Goal: Information Seeking & Learning: Check status

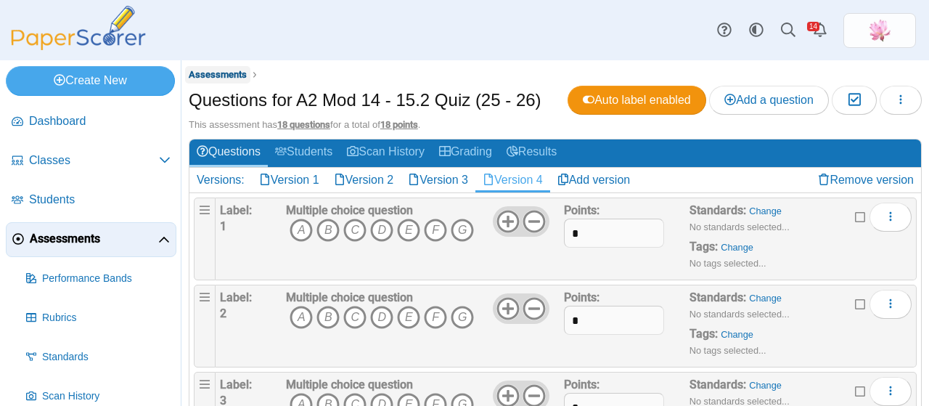
click at [232, 76] on span "Assessments" at bounding box center [218, 74] width 58 height 11
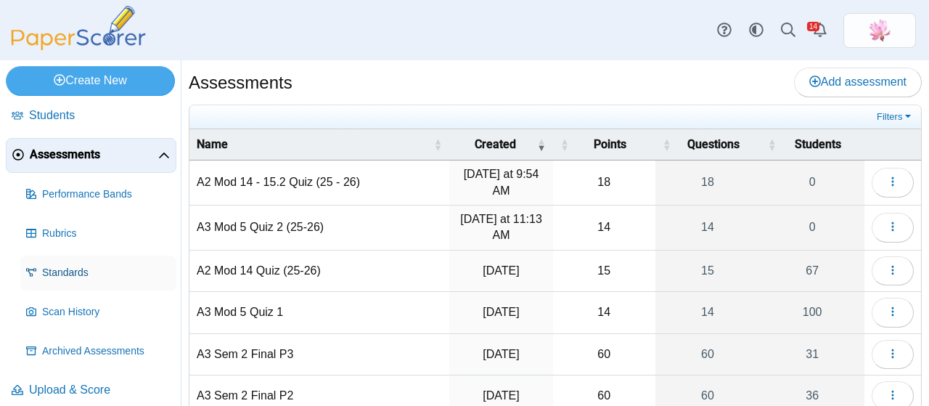
scroll to position [94, 0]
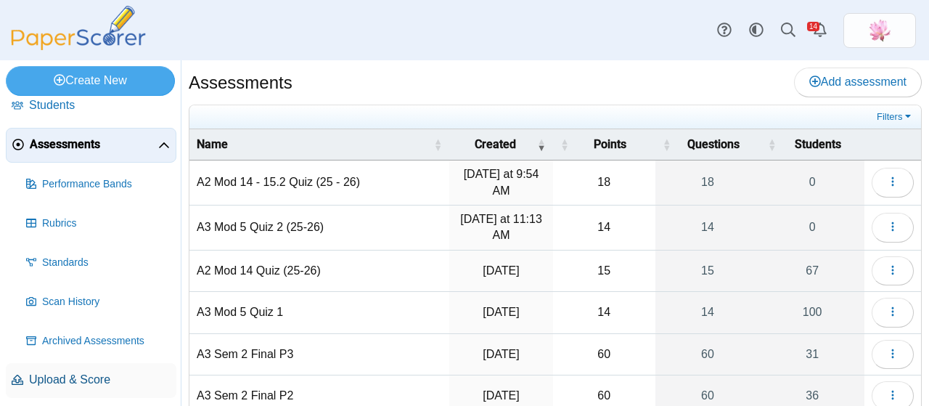
click at [77, 377] on span "Upload & Score" at bounding box center [100, 380] width 142 height 16
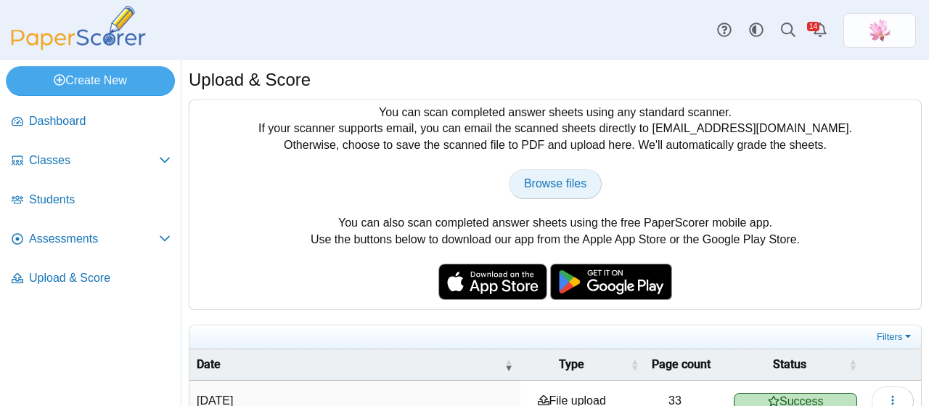
click at [575, 187] on span "Browse files" at bounding box center [555, 183] width 62 height 12
type input "**********"
click at [554, 182] on span "Browse files" at bounding box center [555, 183] width 62 height 12
type input "**********"
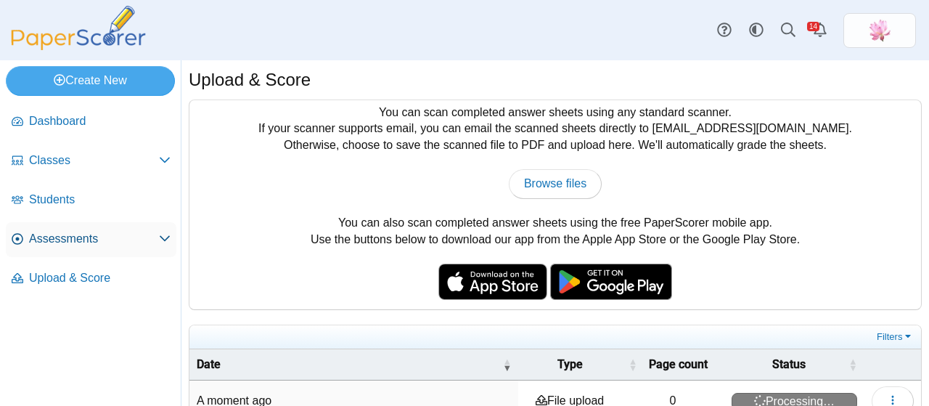
click at [91, 231] on span "Assessments" at bounding box center [94, 239] width 130 height 16
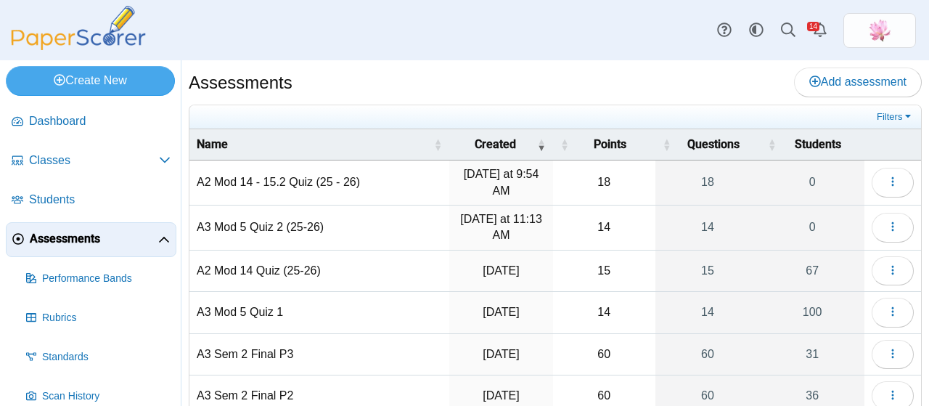
click at [303, 184] on td "A2 Mod 14 - 15.2 Quiz (25 - 26)" at bounding box center [319, 182] width 260 height 45
click at [887, 179] on icon "button" at bounding box center [893, 182] width 12 height 12
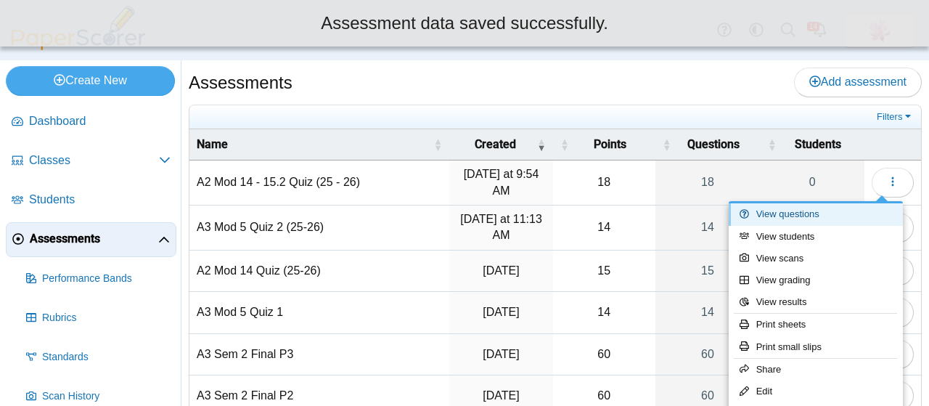
click at [815, 210] on link "View questions" at bounding box center [816, 214] width 174 height 22
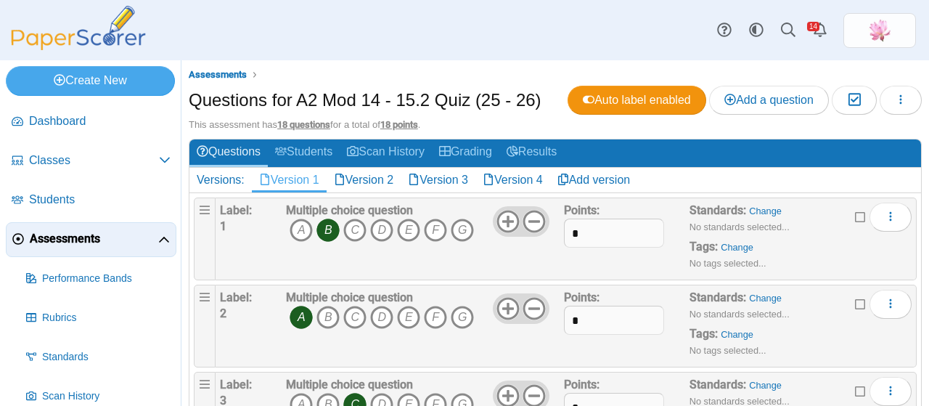
scroll to position [94, 0]
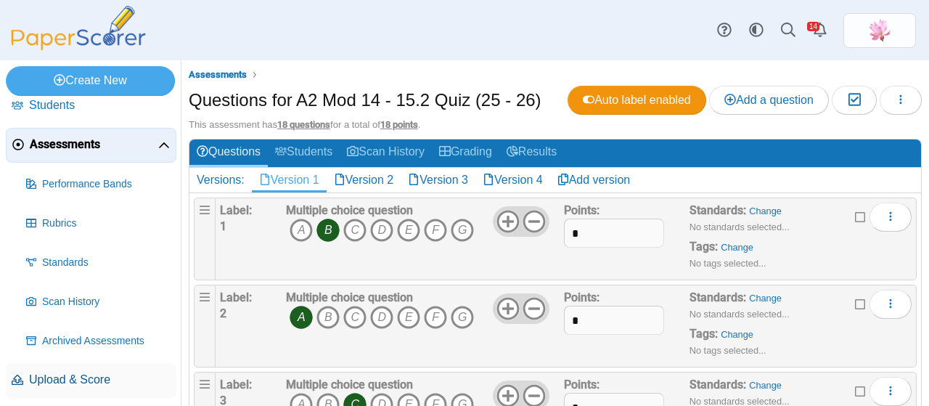
click at [89, 380] on span "Upload & Score" at bounding box center [100, 380] width 142 height 16
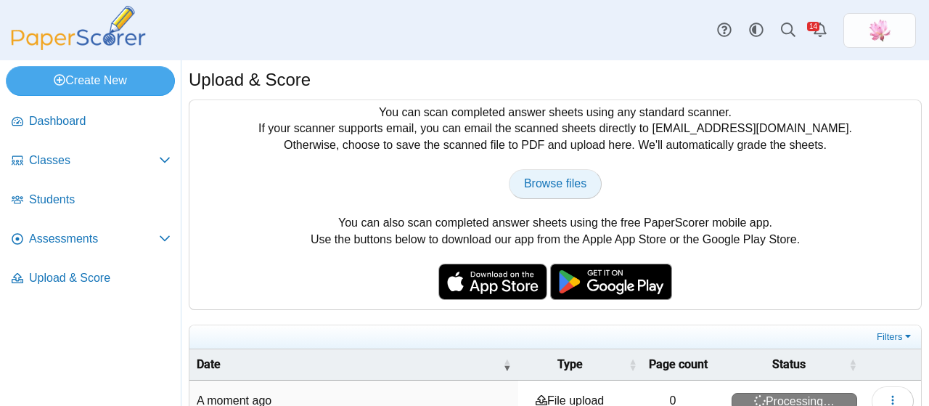
click at [541, 188] on span "Browse files" at bounding box center [555, 183] width 62 height 12
type input "**********"
click at [550, 186] on span "Browse files" at bounding box center [555, 183] width 62 height 12
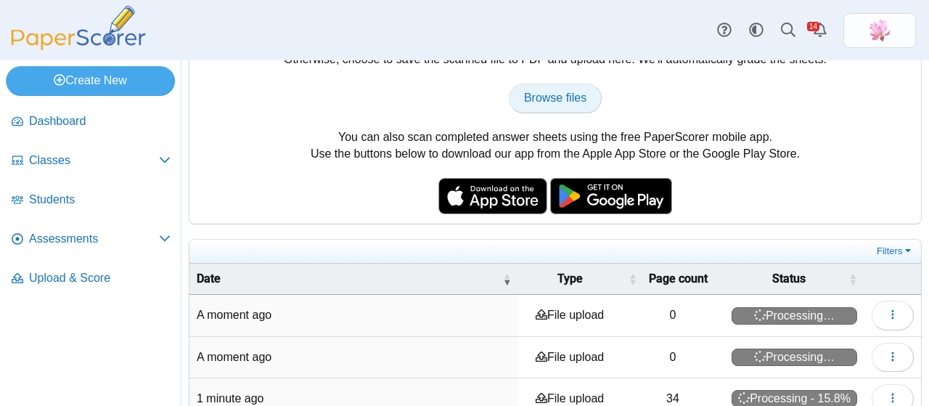
scroll to position [73, 0]
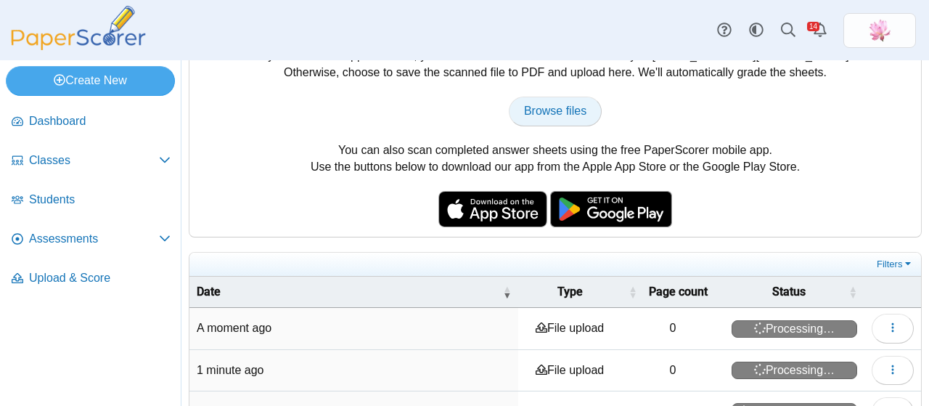
type input "**********"
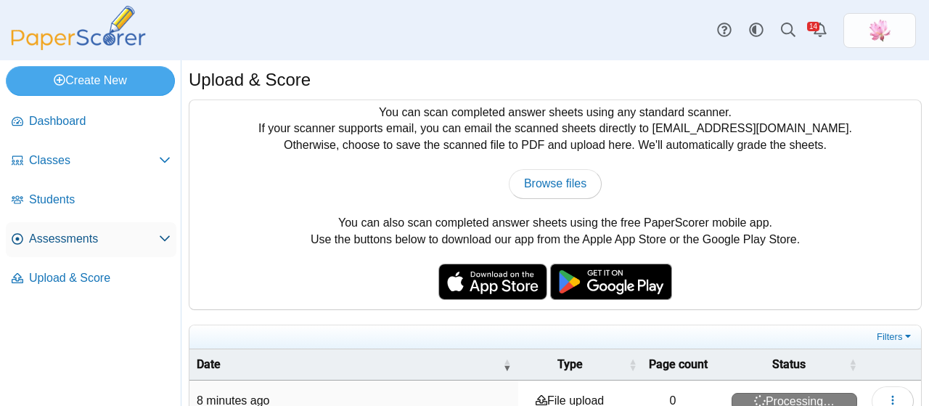
click at [83, 235] on span "Assessments" at bounding box center [94, 239] width 130 height 16
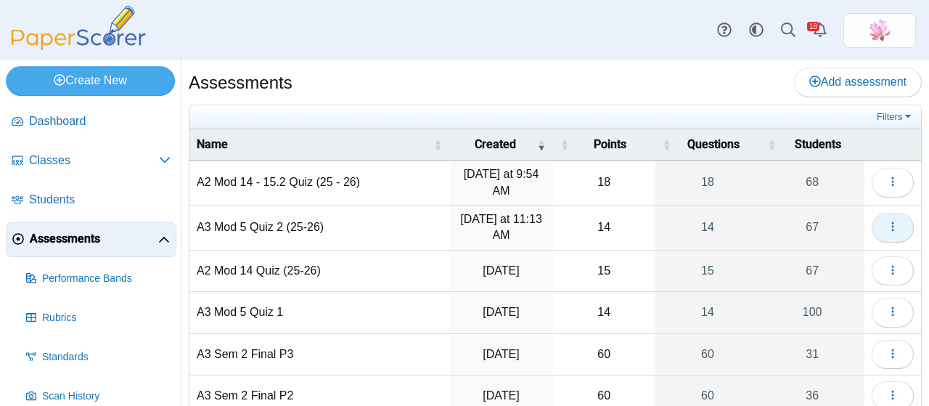
click at [896, 228] on button "button" at bounding box center [893, 227] width 42 height 29
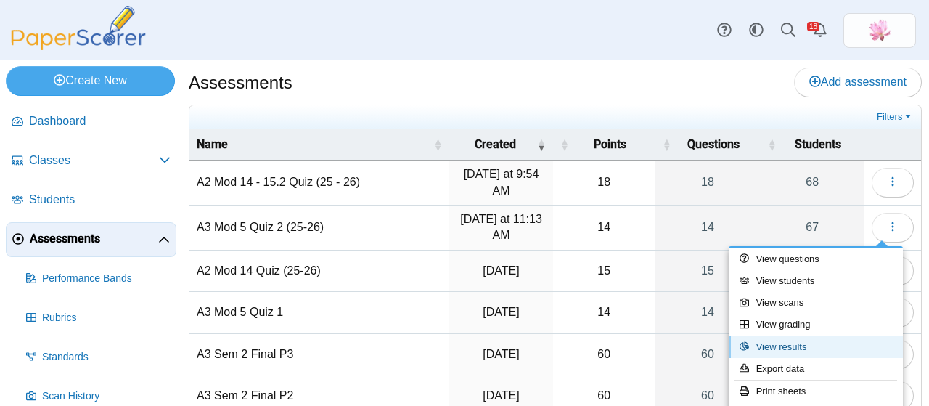
click at [806, 349] on link "View results" at bounding box center [816, 347] width 174 height 22
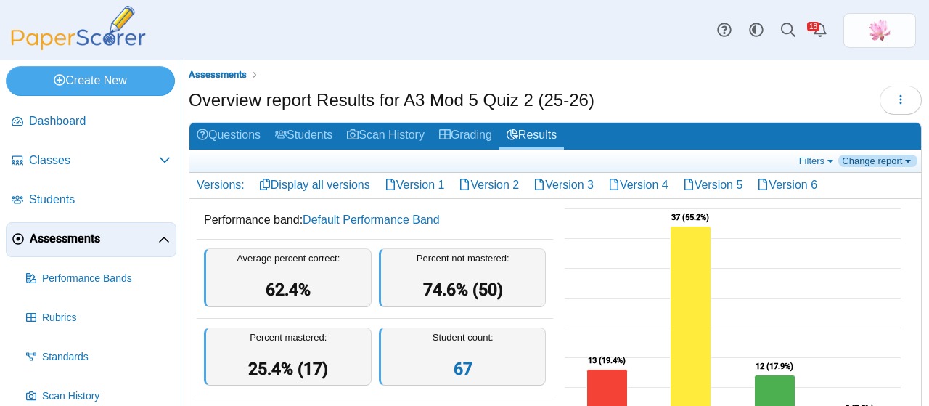
click at [869, 159] on link "Change report" at bounding box center [877, 161] width 79 height 12
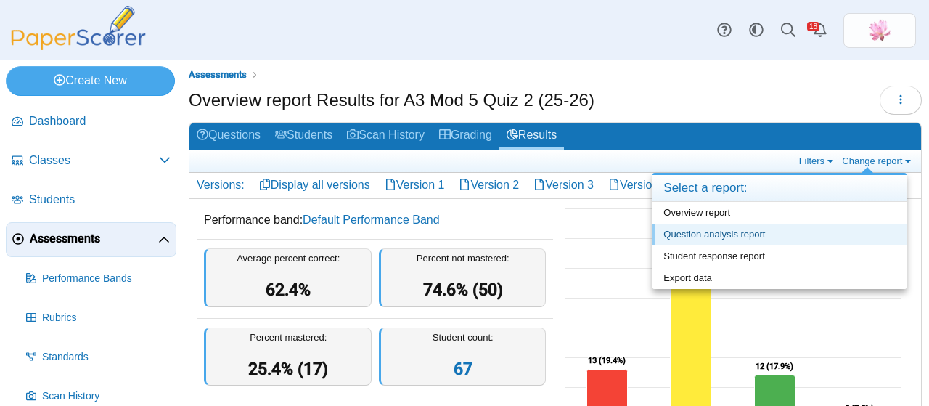
click at [782, 233] on link "Question analysis report" at bounding box center [779, 235] width 254 height 22
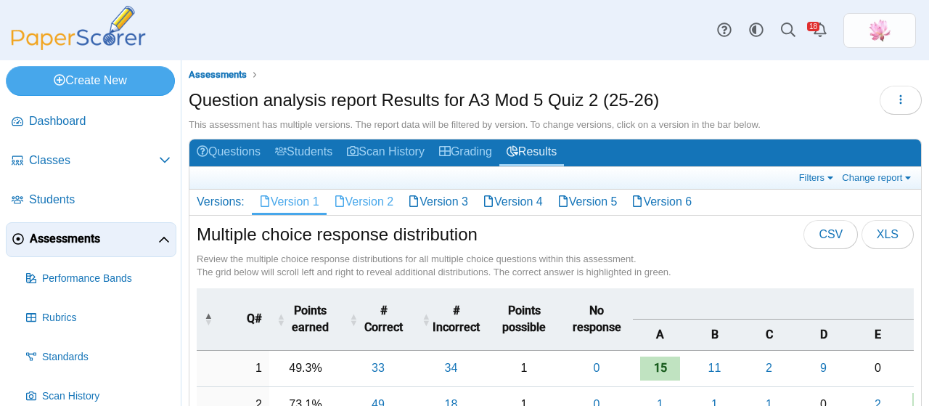
click at [375, 202] on link "Version 2" at bounding box center [364, 201] width 75 height 25
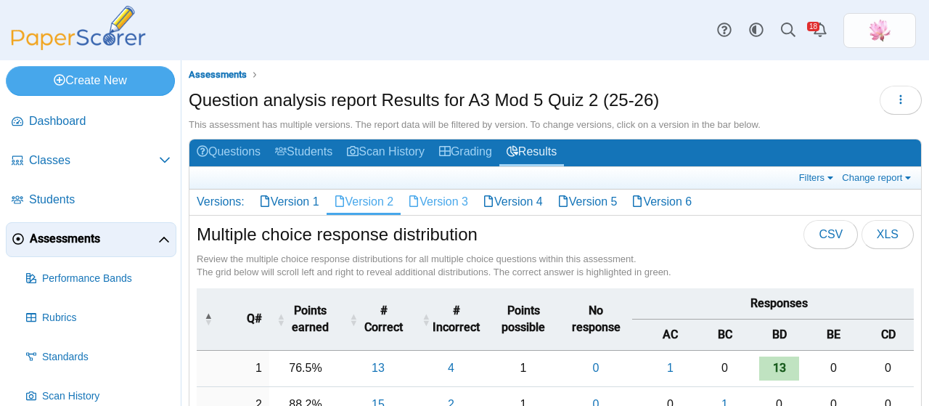
click at [457, 197] on link "Version 3" at bounding box center [438, 201] width 75 height 25
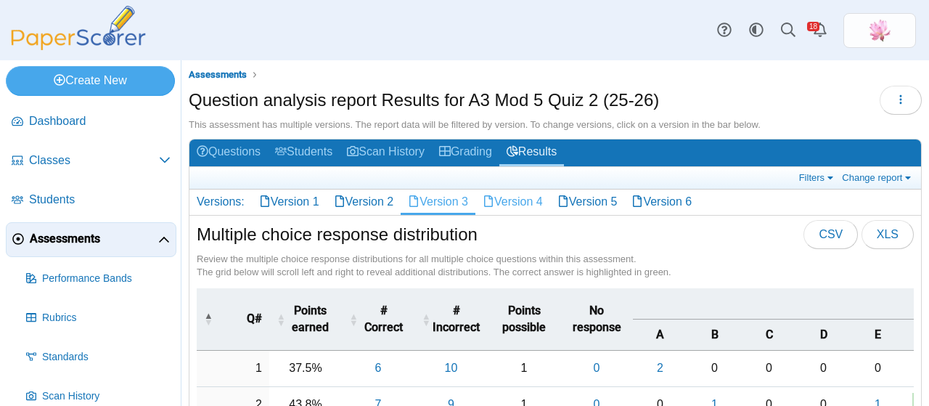
click at [513, 200] on link "Version 4" at bounding box center [512, 201] width 75 height 25
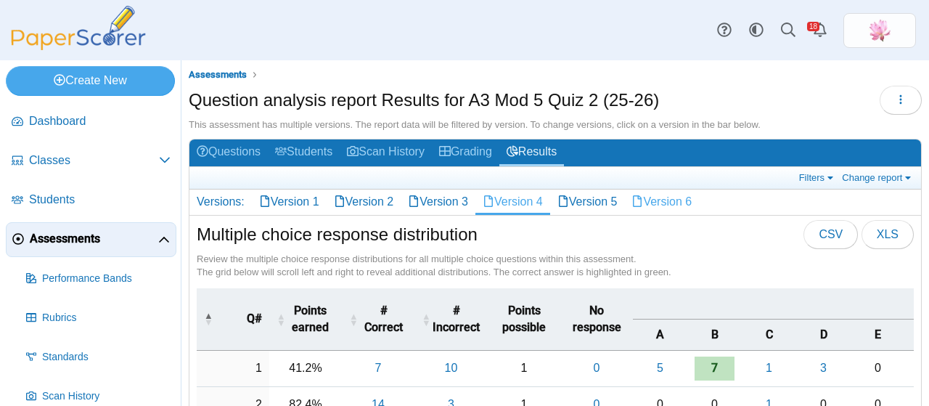
click at [699, 205] on link "Version 6" at bounding box center [661, 201] width 75 height 25
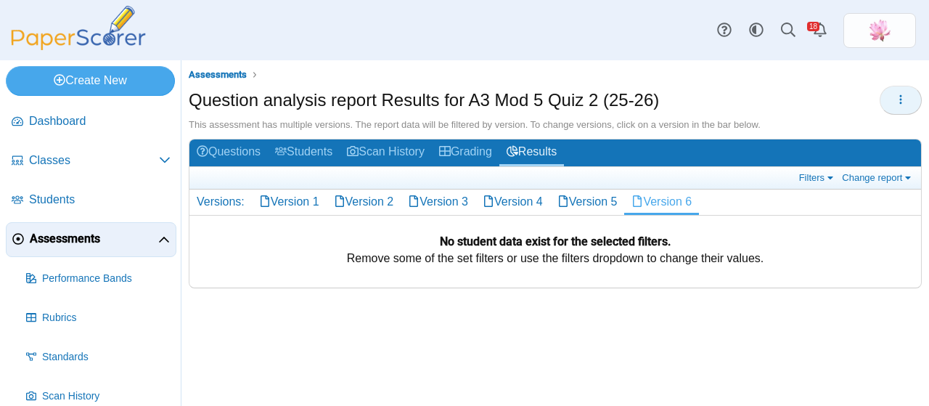
click at [912, 98] on button "button" at bounding box center [901, 100] width 42 height 29
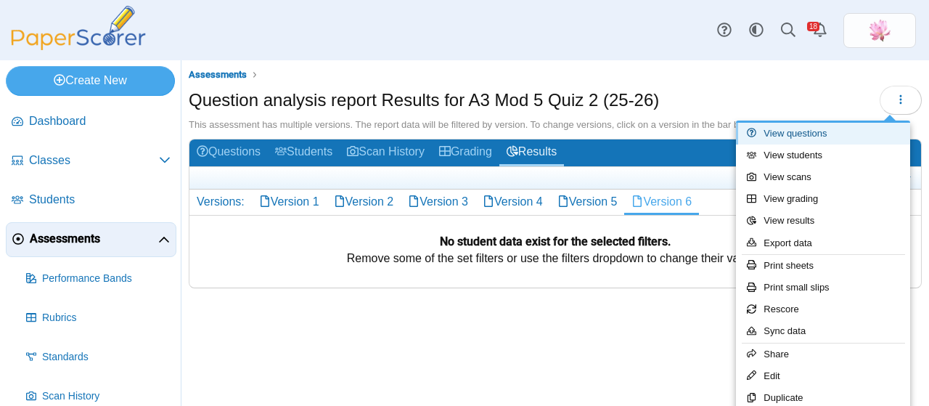
click at [831, 130] on link "View questions" at bounding box center [823, 134] width 174 height 22
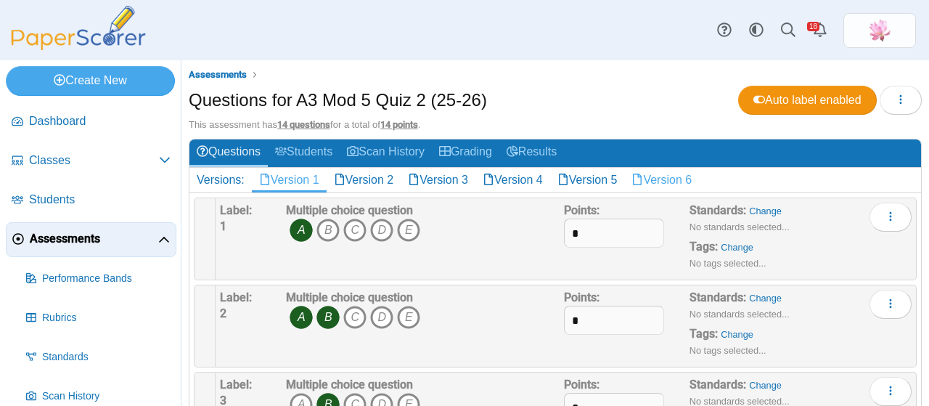
click at [668, 187] on link "Version 6" at bounding box center [661, 180] width 75 height 25
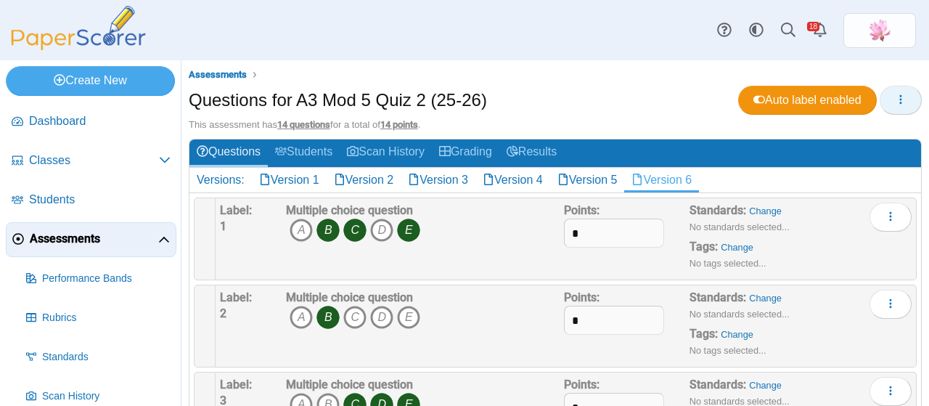
click at [896, 95] on button "button" at bounding box center [901, 100] width 42 height 29
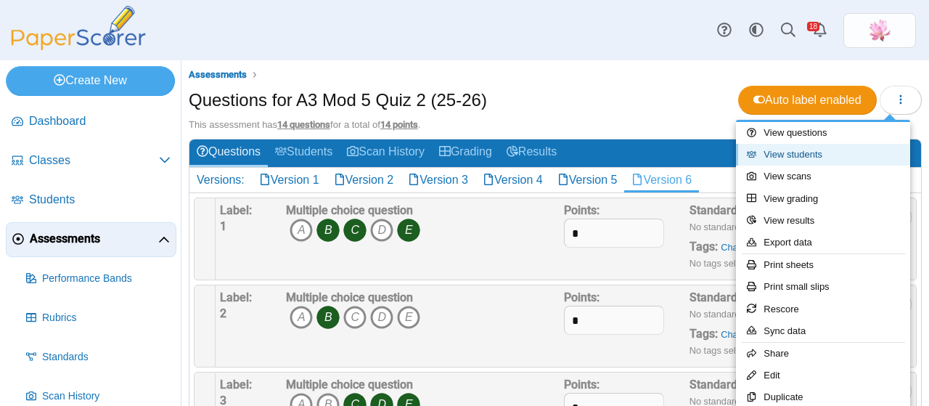
click at [815, 157] on link "View students" at bounding box center [823, 155] width 174 height 22
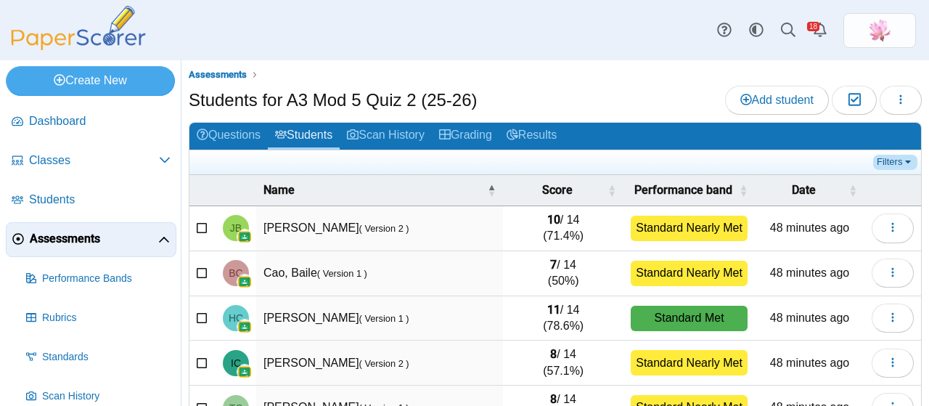
click at [883, 162] on link "Filters" at bounding box center [895, 162] width 44 height 15
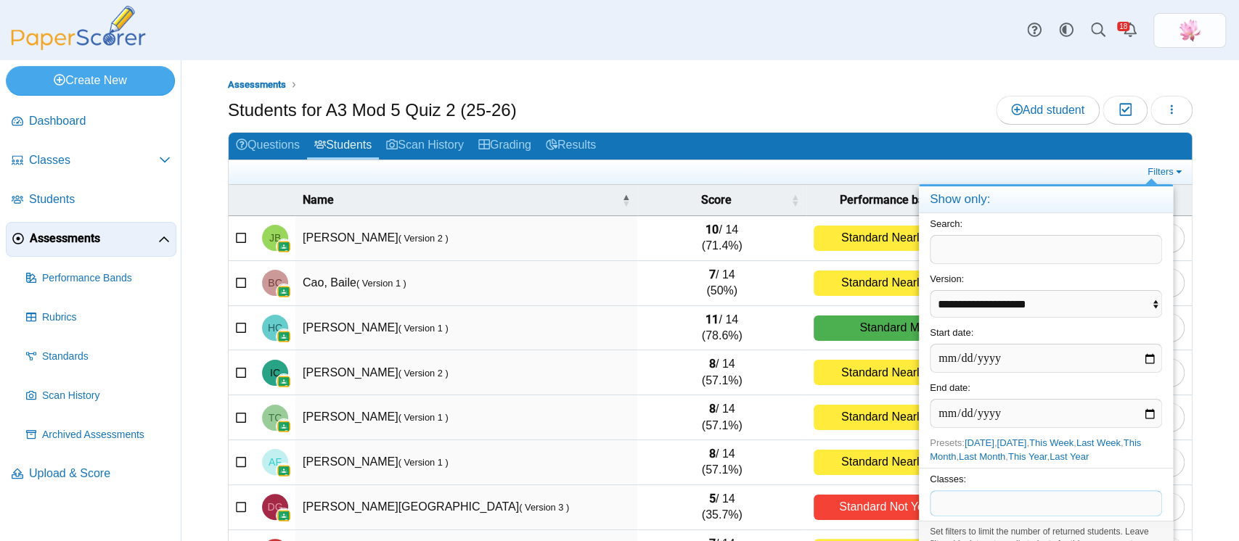
click at [928, 405] on span at bounding box center [1045, 503] width 231 height 25
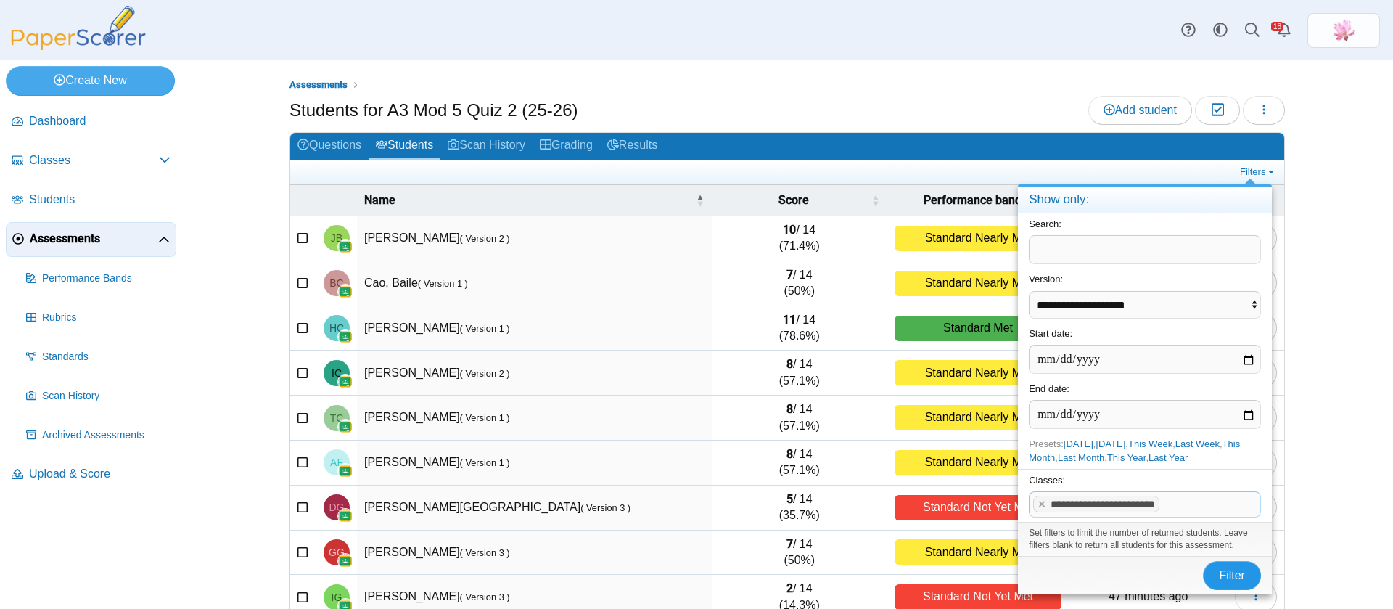
click at [928, 405] on span "Filter" at bounding box center [1232, 575] width 26 height 12
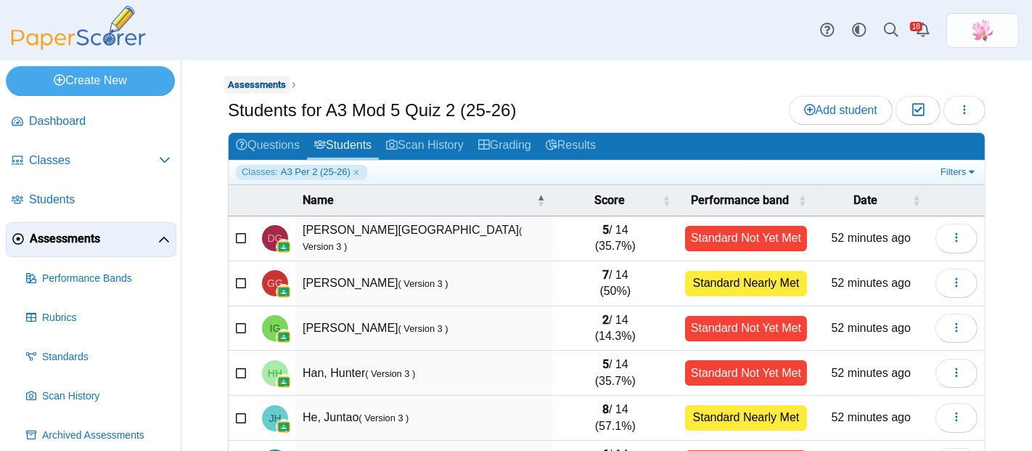
click at [264, 84] on span "Assessments" at bounding box center [257, 84] width 58 height 11
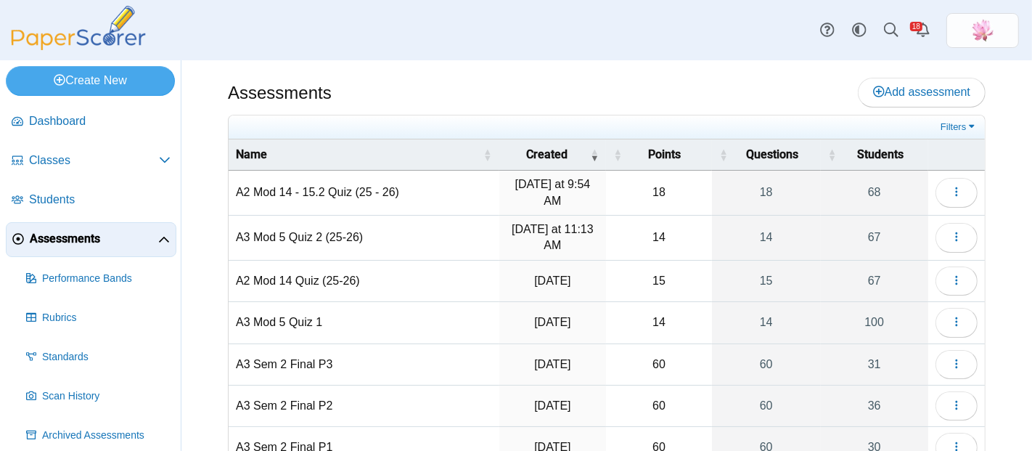
click at [337, 233] on td "A3 Mod 5 Quiz 2 (25-26)" at bounding box center [364, 238] width 271 height 45
click at [956, 229] on button "button" at bounding box center [956, 237] width 42 height 29
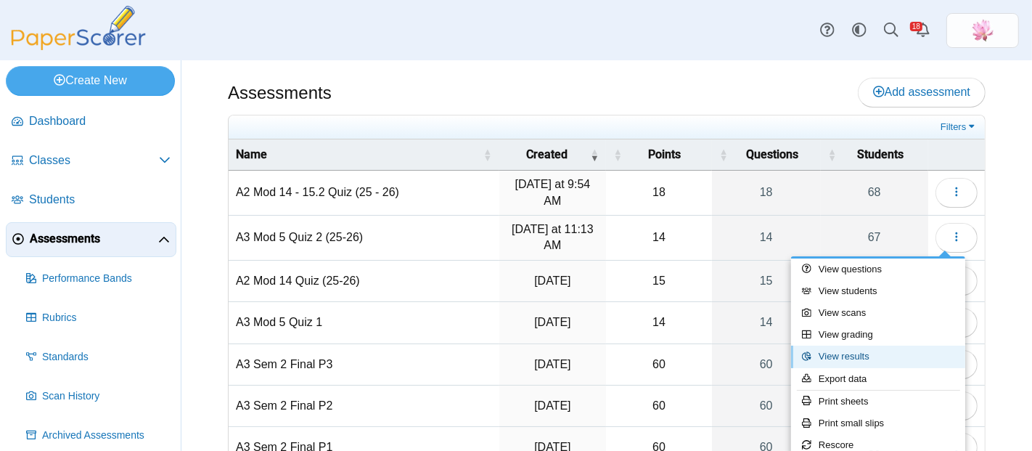
click at [864, 351] on link "View results" at bounding box center [878, 356] width 174 height 22
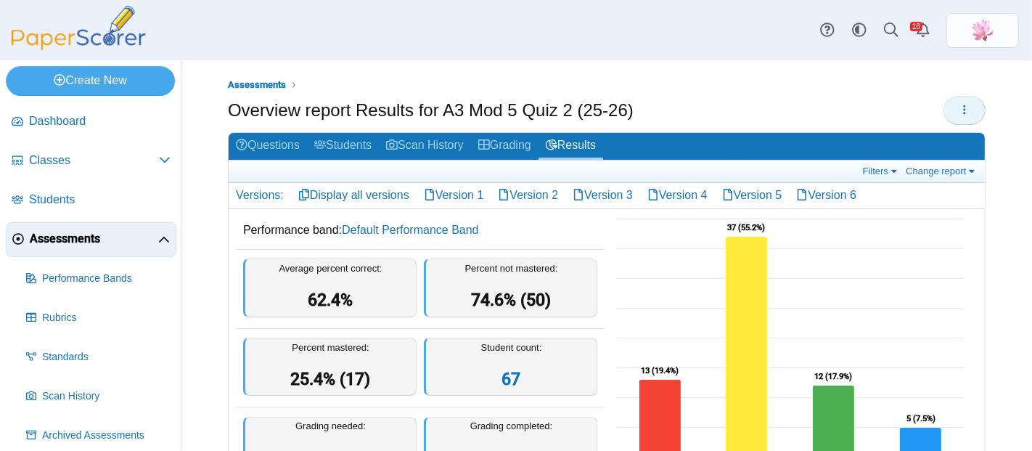
click at [945, 112] on button "button" at bounding box center [964, 110] width 42 height 29
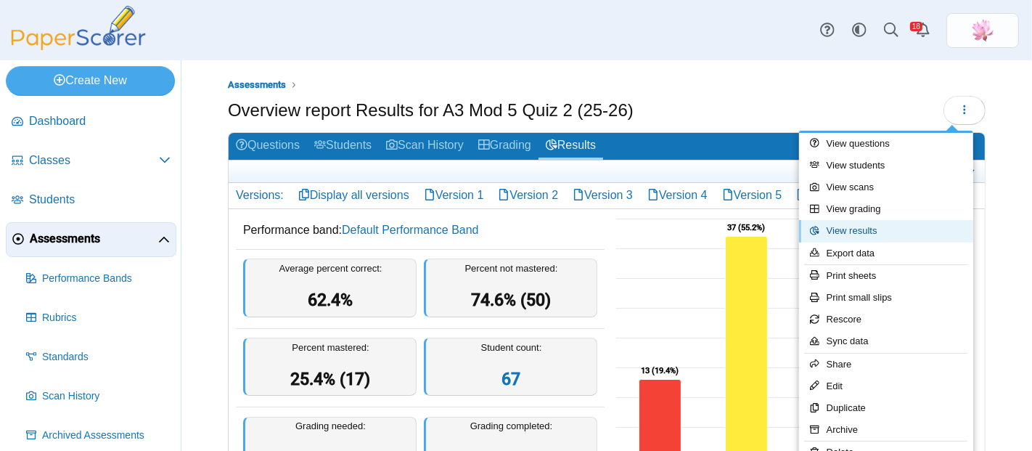
click at [880, 234] on link "View results" at bounding box center [886, 231] width 174 height 22
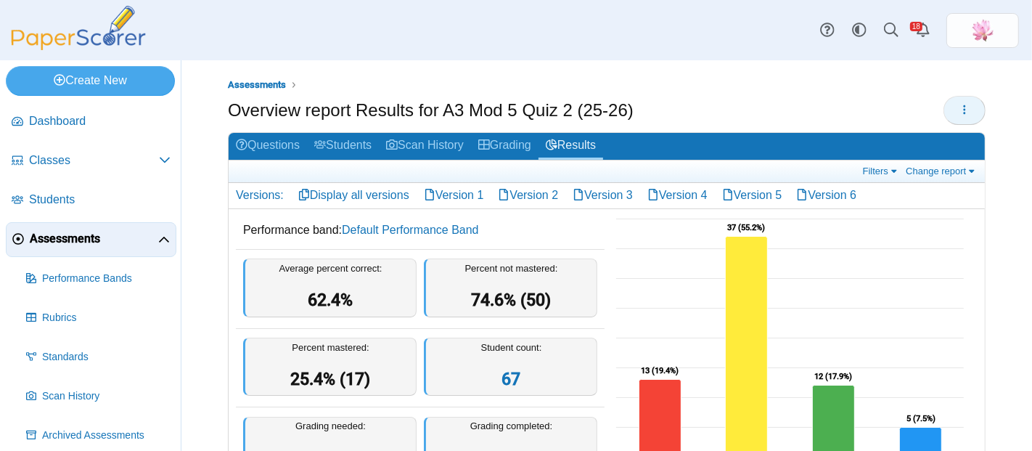
click at [959, 112] on icon "button" at bounding box center [965, 110] width 12 height 12
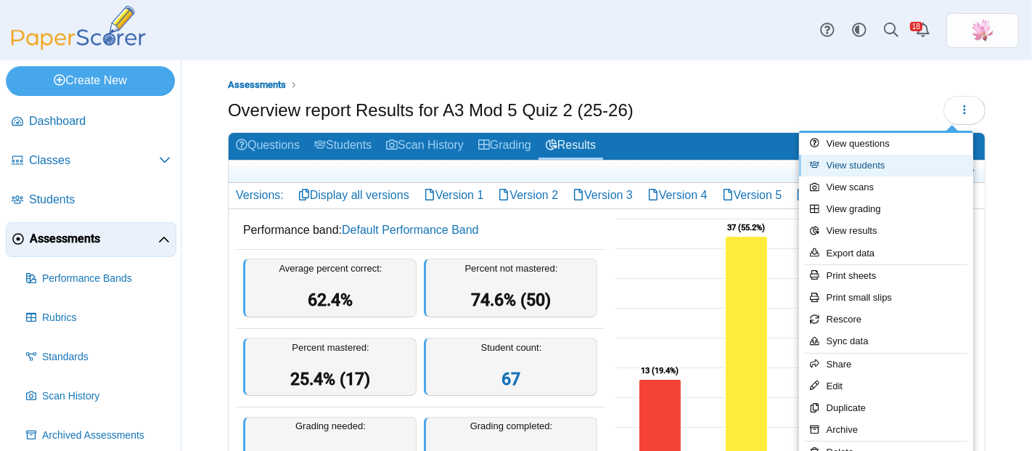
click at [894, 157] on link "View students" at bounding box center [886, 166] width 174 height 22
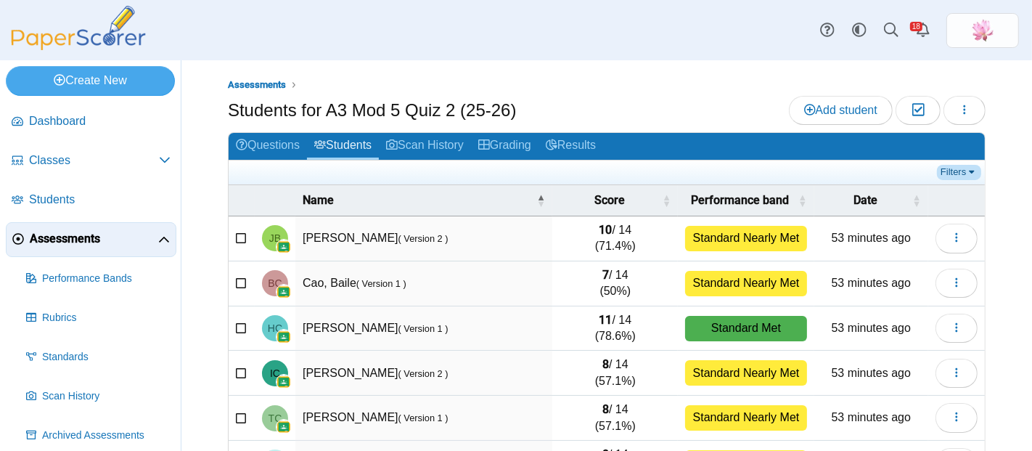
click at [959, 175] on link "Filters" at bounding box center [959, 172] width 44 height 15
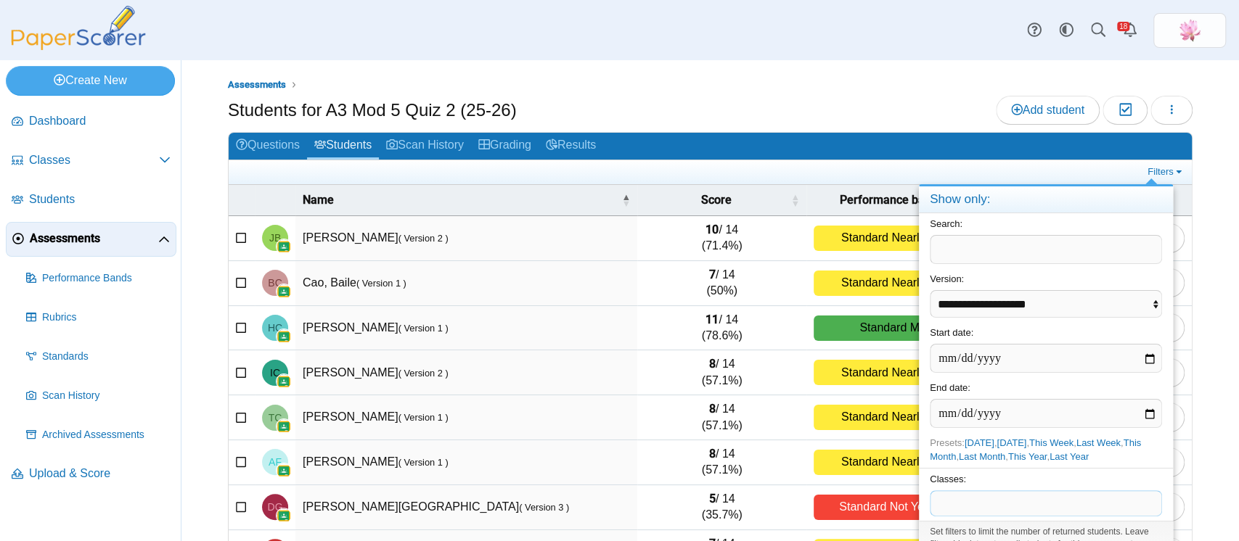
click at [1031, 450] on span at bounding box center [1045, 503] width 231 height 25
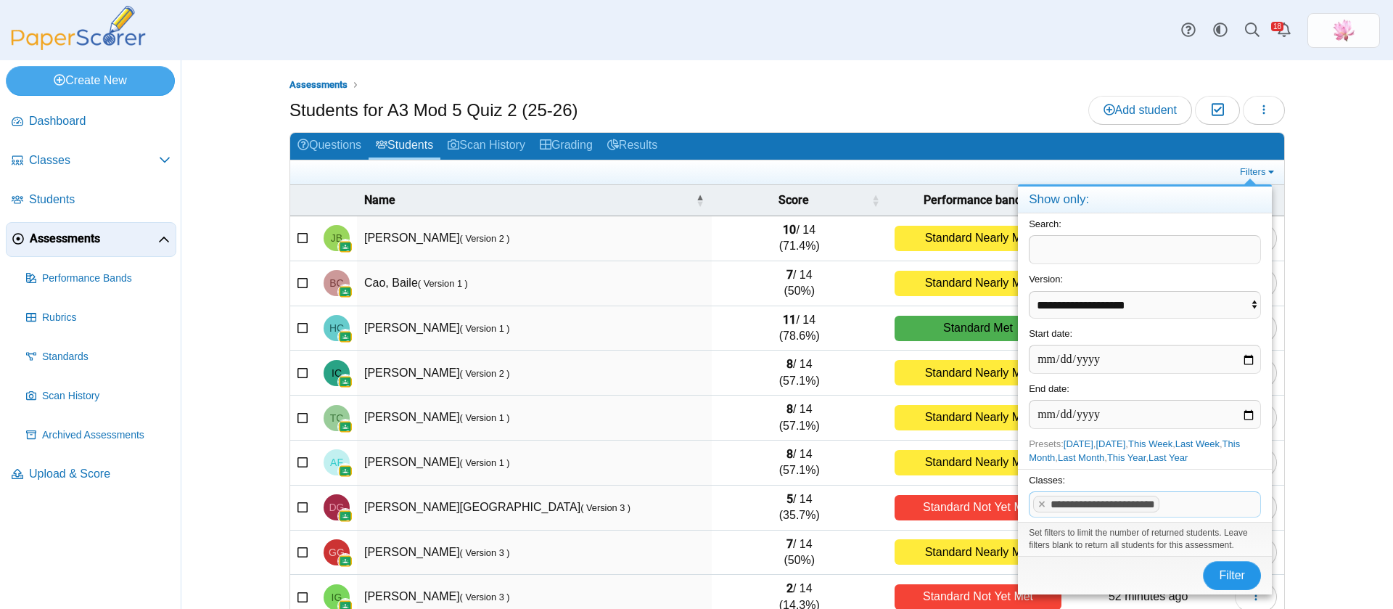
click at [1031, 450] on span "Filter" at bounding box center [1232, 575] width 26 height 12
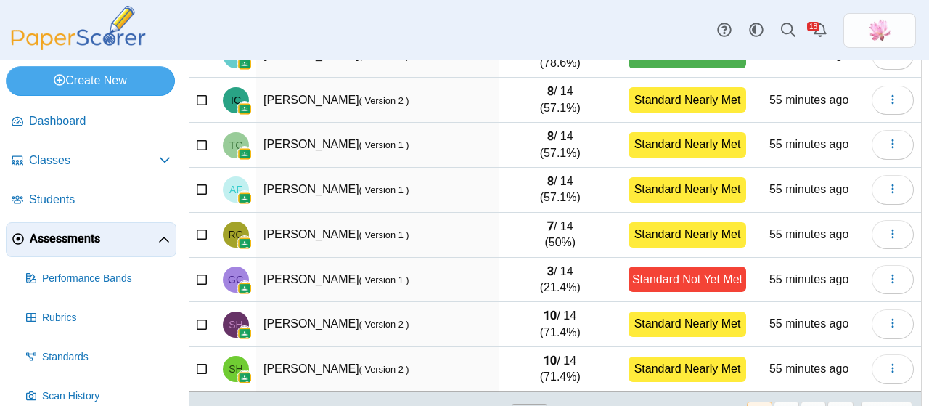
scroll to position [303, 0]
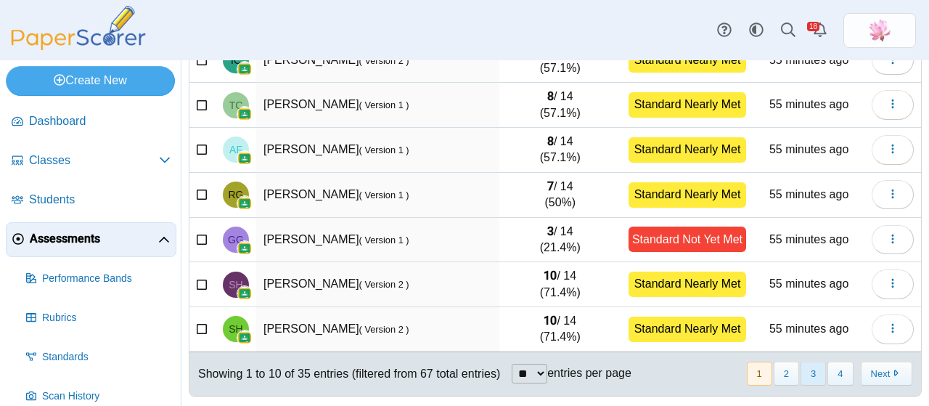
click at [814, 373] on button "3" at bounding box center [812, 373] width 25 height 24
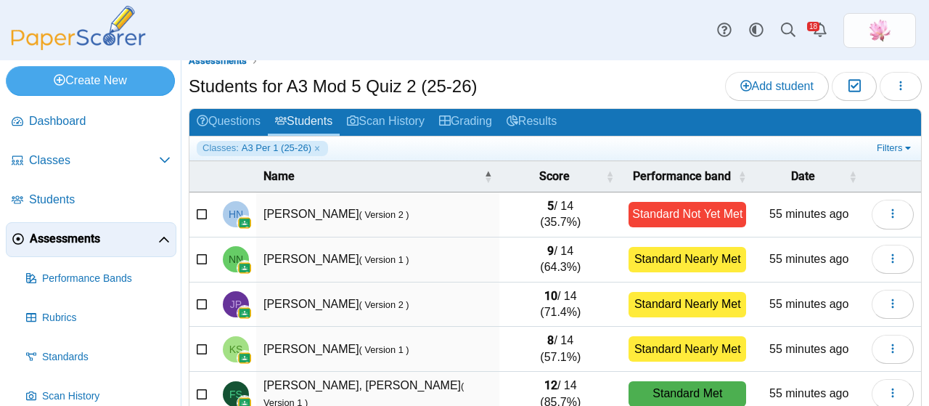
scroll to position [12, 0]
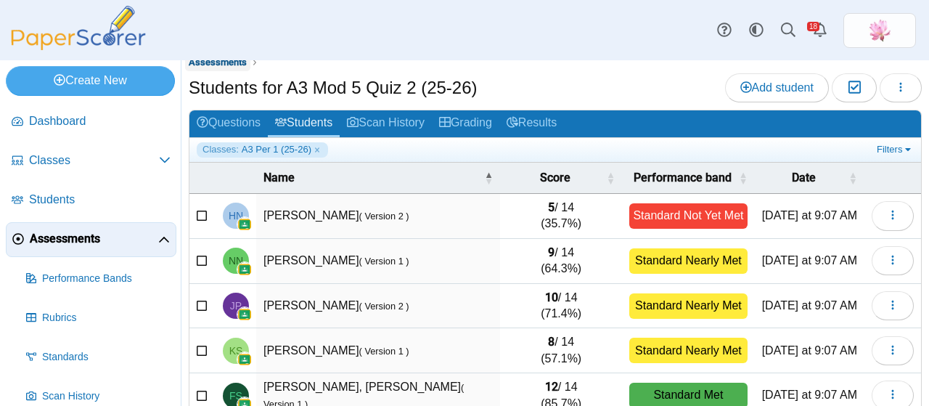
click at [224, 67] on link "Assessments" at bounding box center [217, 63] width 65 height 18
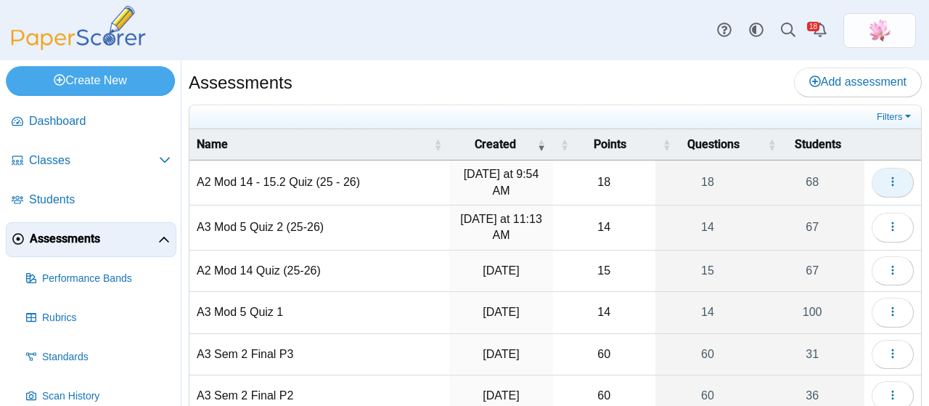
click at [888, 175] on button "button" at bounding box center [893, 182] width 42 height 29
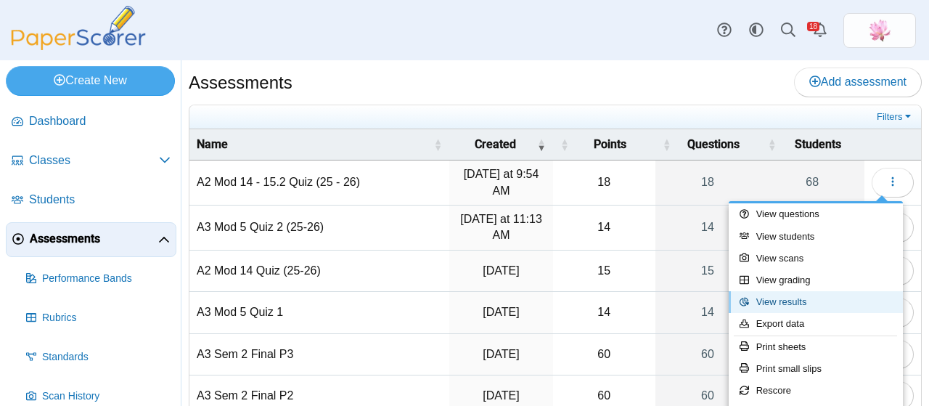
click at [814, 295] on link "View results" at bounding box center [816, 302] width 174 height 22
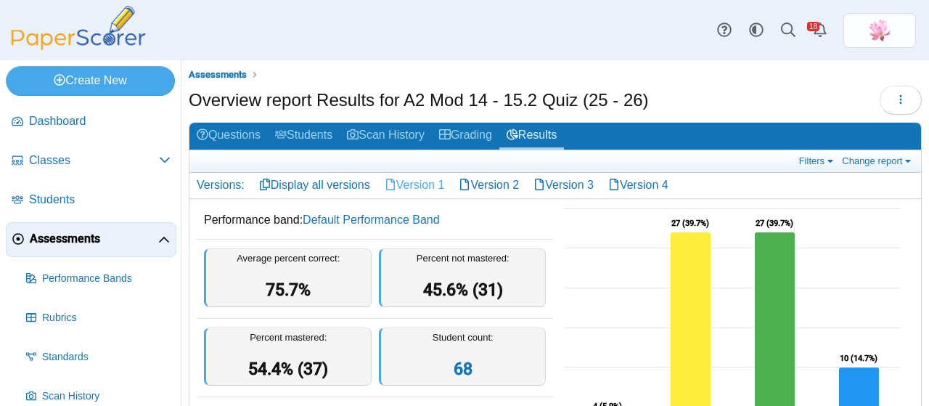
click at [428, 181] on link "Version 1" at bounding box center [414, 185] width 75 height 25
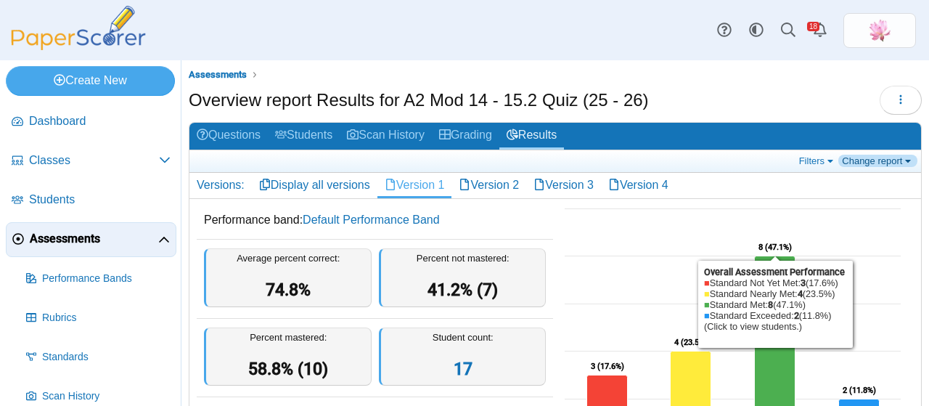
click at [860, 160] on link "Change report" at bounding box center [877, 161] width 79 height 12
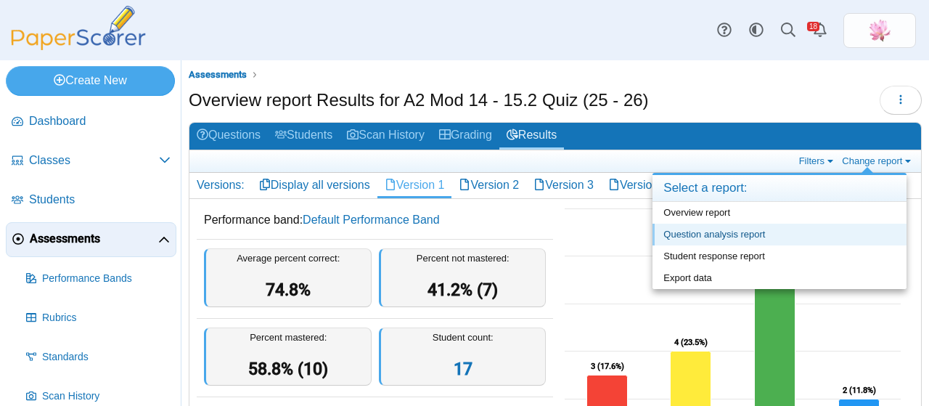
click at [737, 233] on link "Question analysis report" at bounding box center [779, 235] width 254 height 22
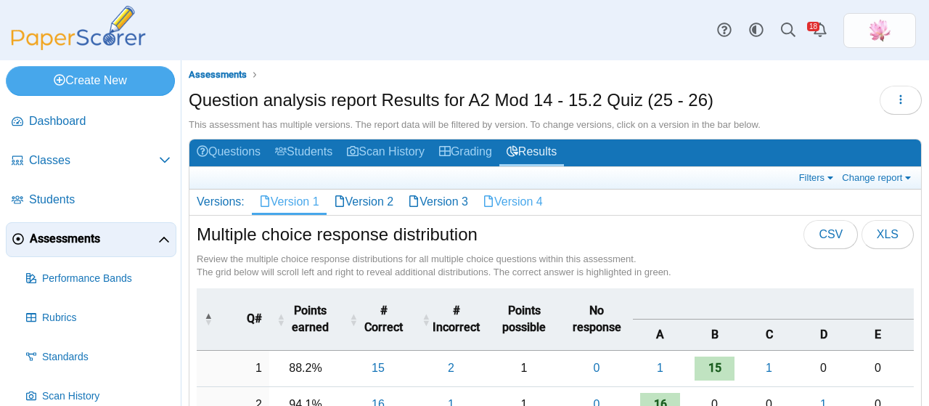
click at [500, 193] on link "Version 4" at bounding box center [512, 201] width 75 height 25
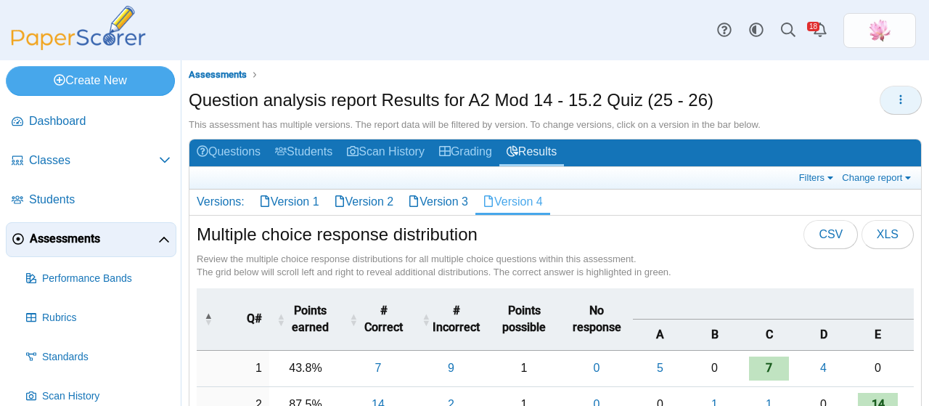
click at [898, 98] on button "button" at bounding box center [901, 100] width 42 height 29
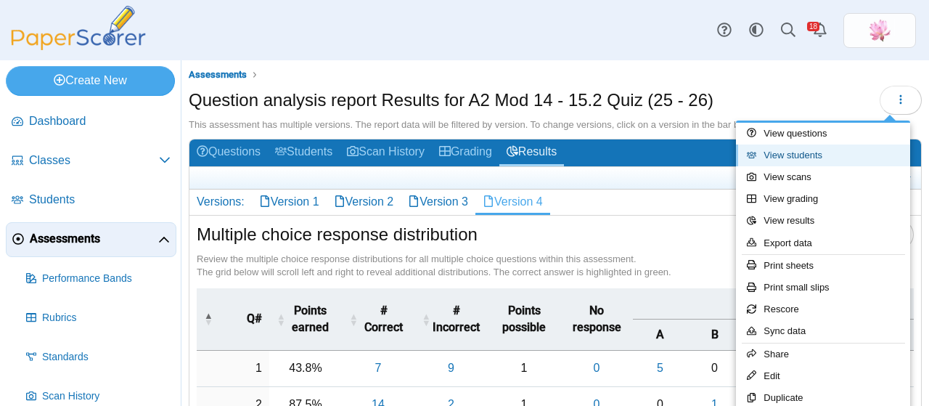
click at [827, 155] on link "View students" at bounding box center [823, 155] width 174 height 22
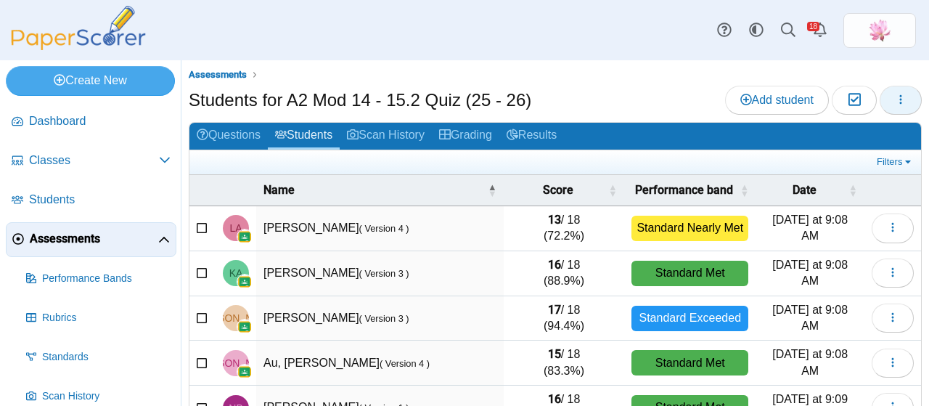
click at [896, 91] on button "button" at bounding box center [901, 100] width 42 height 29
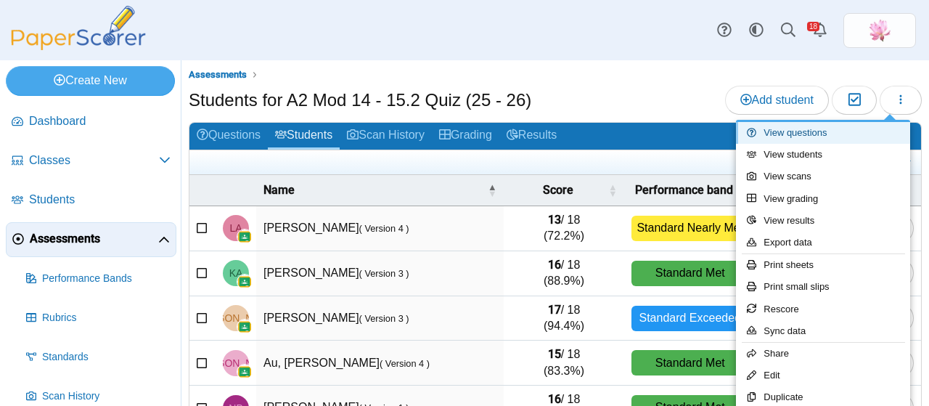
click at [833, 131] on link "View questions" at bounding box center [823, 133] width 174 height 22
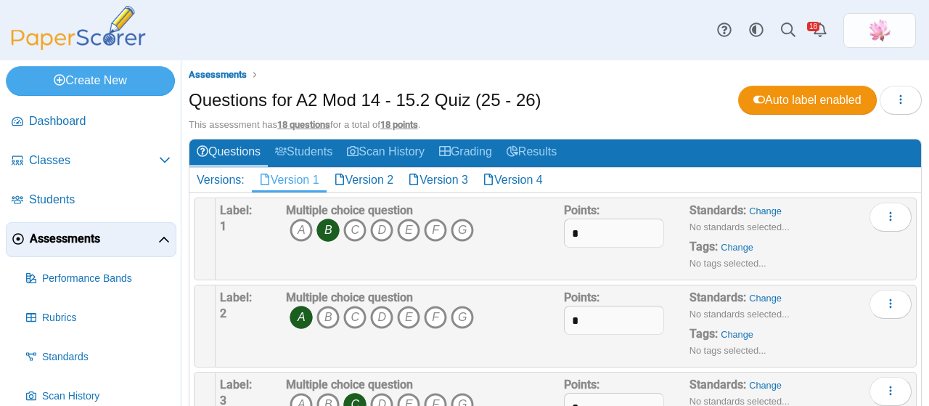
scroll to position [73, 0]
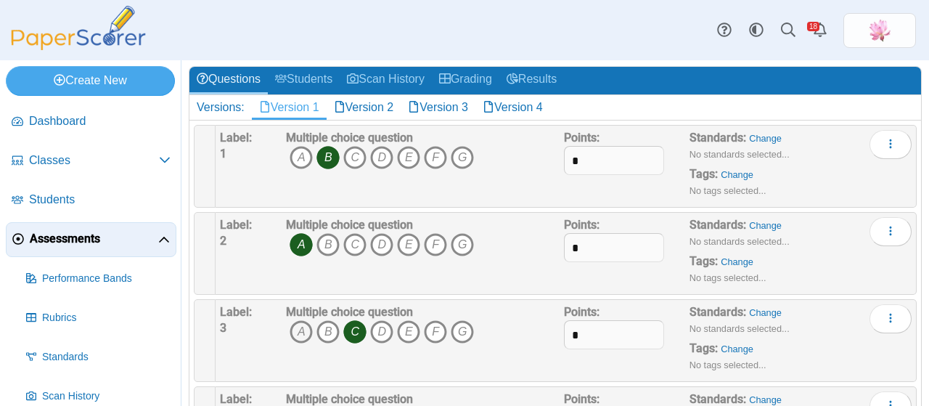
click at [303, 327] on icon "A" at bounding box center [301, 331] width 23 height 23
click at [357, 328] on icon "C" at bounding box center [354, 331] width 23 height 23
click at [351, 327] on icon "C" at bounding box center [354, 331] width 23 height 23
click at [290, 328] on icon "A" at bounding box center [301, 331] width 23 height 23
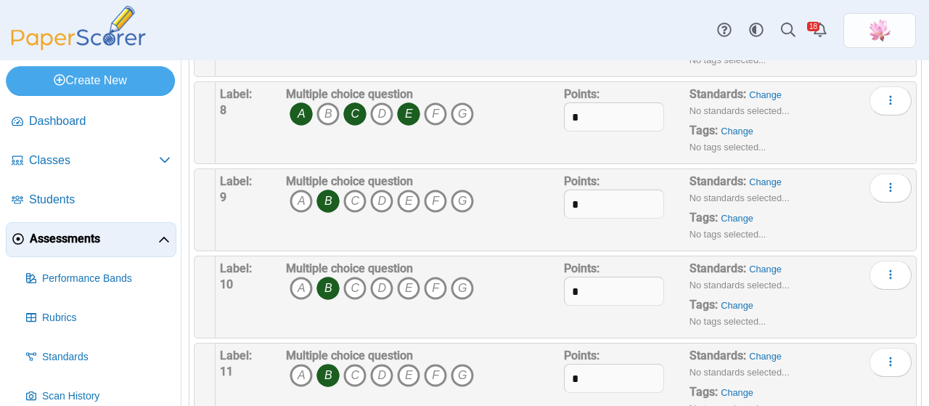
scroll to position [871, 0]
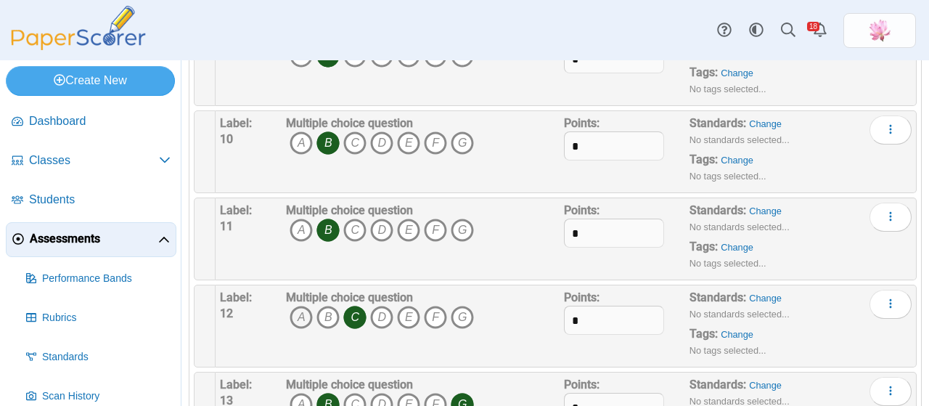
click at [300, 306] on icon "A" at bounding box center [301, 317] width 23 height 23
click at [356, 306] on icon "C" at bounding box center [354, 317] width 23 height 23
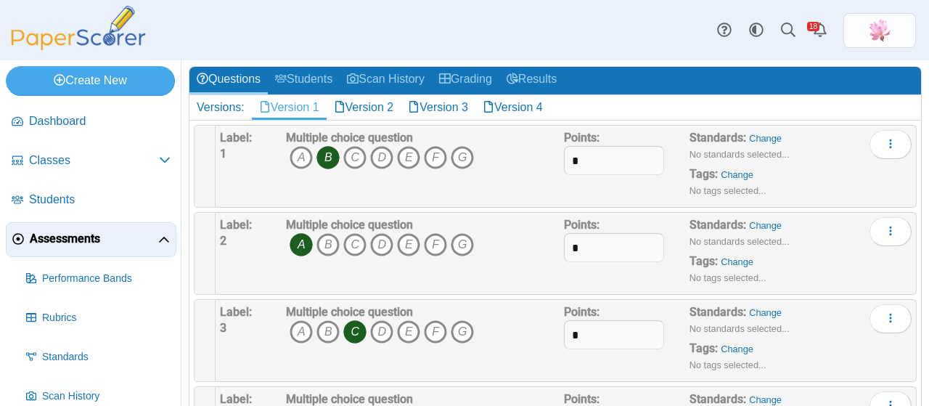
scroll to position [0, 0]
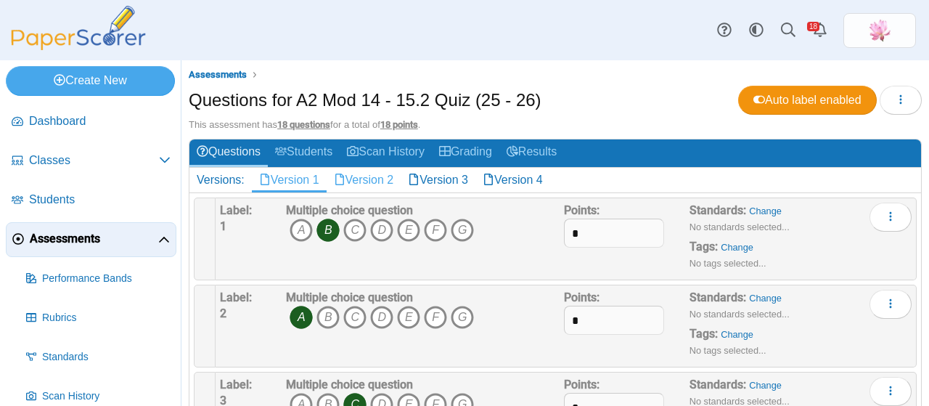
click at [382, 188] on link "Version 2" at bounding box center [364, 180] width 75 height 25
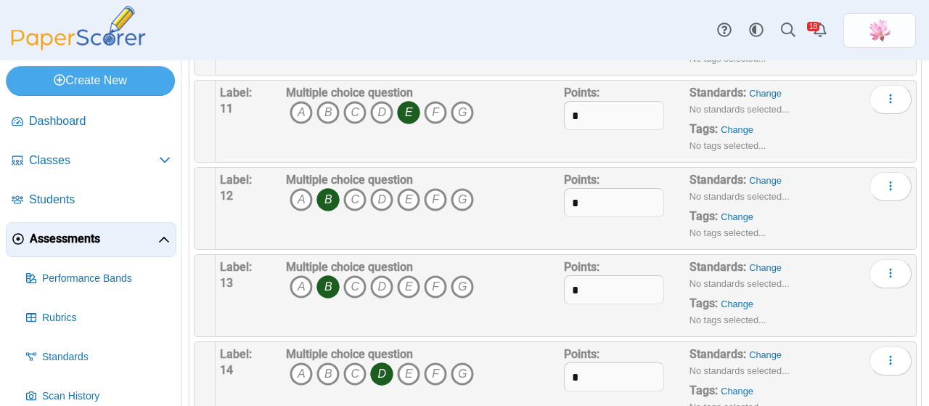
scroll to position [1016, 0]
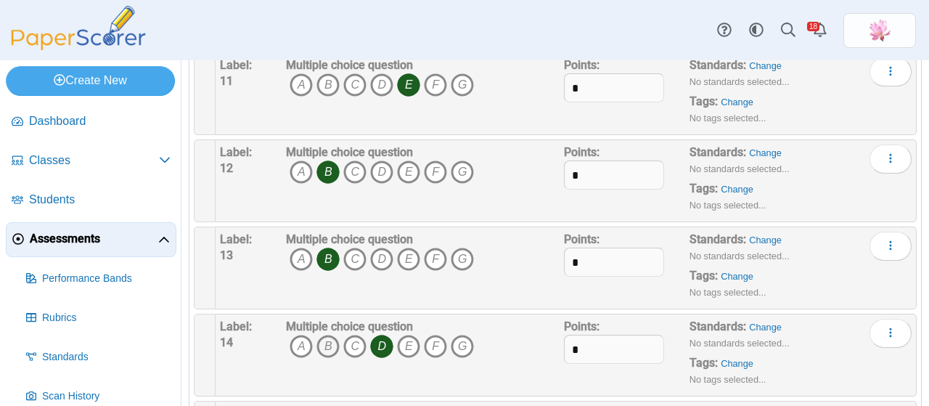
click at [325, 339] on icon "B" at bounding box center [327, 346] width 23 height 23
click at [374, 339] on icon "D" at bounding box center [381, 346] width 23 height 23
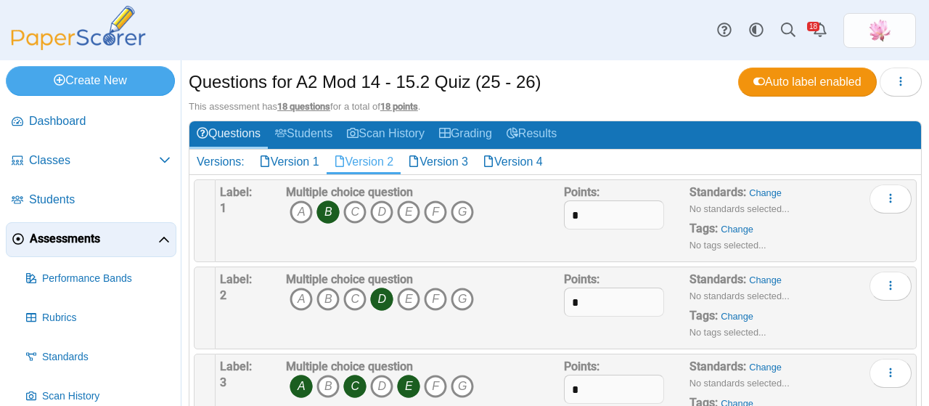
scroll to position [0, 0]
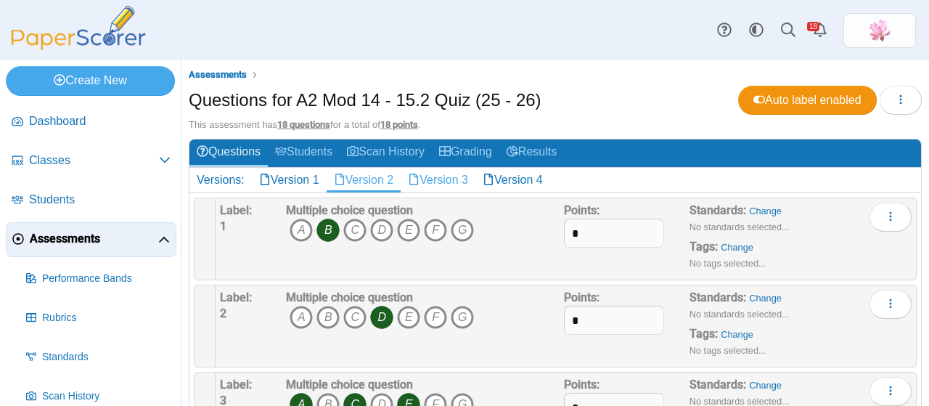
click at [446, 178] on link "Version 3" at bounding box center [438, 180] width 75 height 25
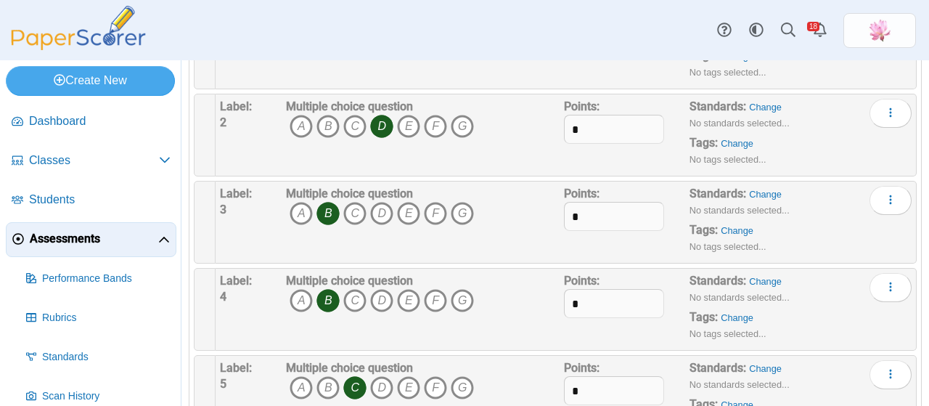
scroll to position [218, 0]
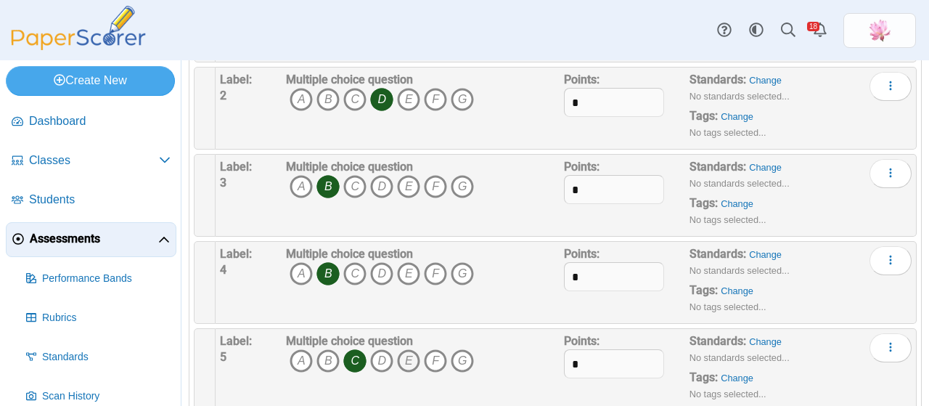
click at [409, 360] on icon "E" at bounding box center [408, 360] width 23 height 23
click at [358, 355] on icon "C" at bounding box center [354, 360] width 23 height 23
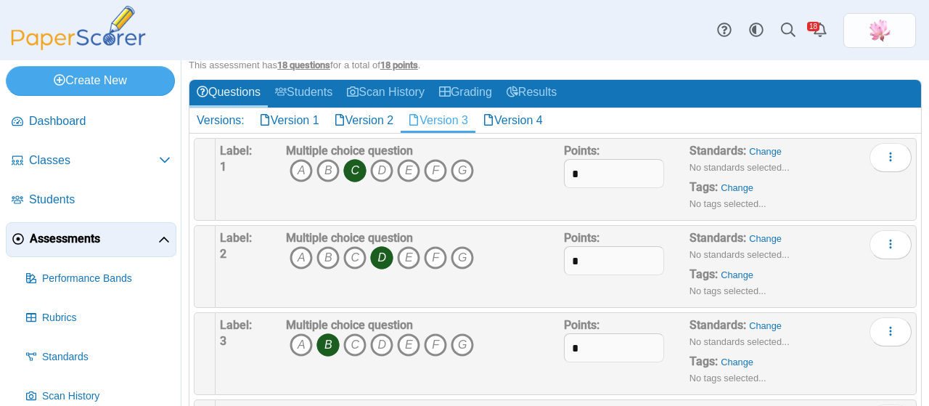
scroll to position [0, 0]
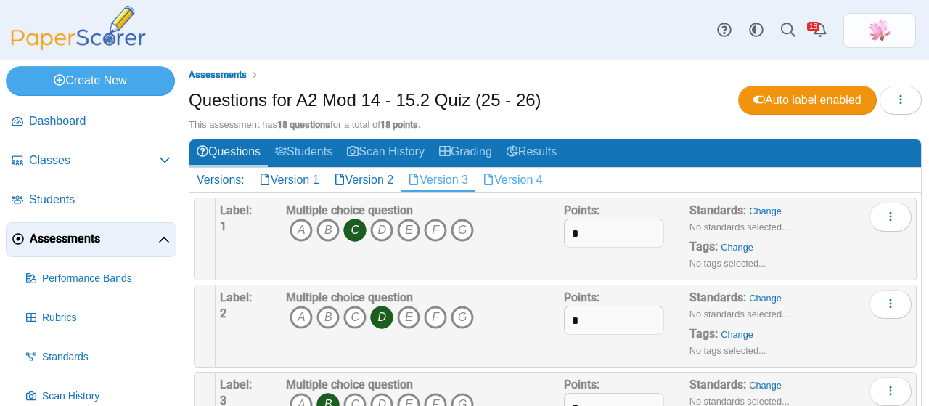
click at [512, 181] on link "Version 4" at bounding box center [512, 180] width 75 height 25
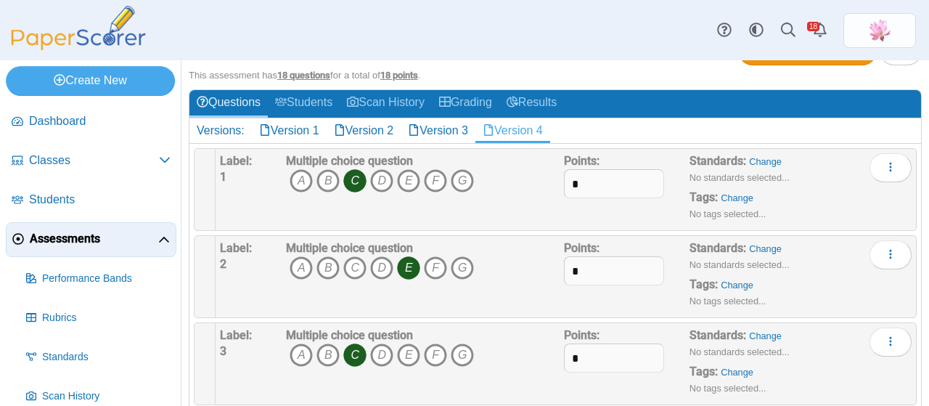
scroll to position [73, 0]
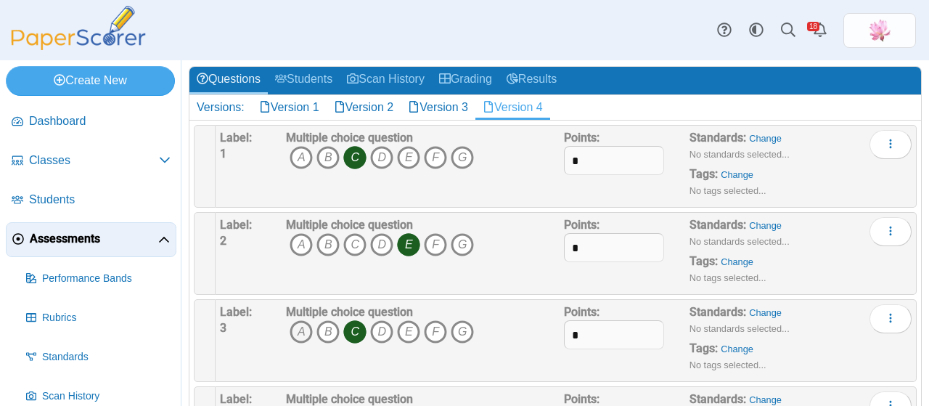
click at [299, 327] on icon "A" at bounding box center [301, 331] width 23 height 23
click at [355, 324] on icon "C" at bounding box center [354, 331] width 23 height 23
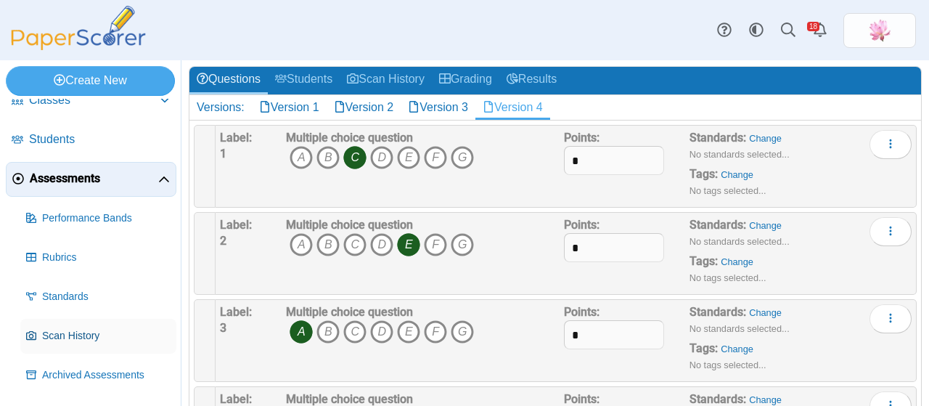
scroll to position [94, 0]
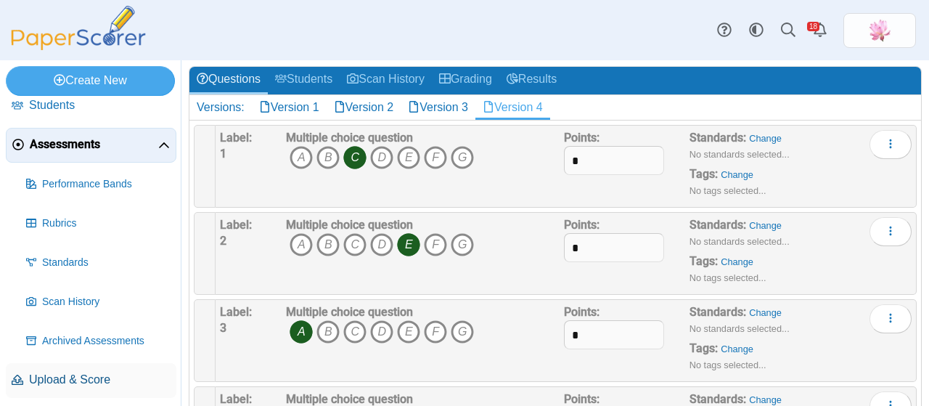
click at [95, 377] on span "Upload & Score" at bounding box center [100, 380] width 142 height 16
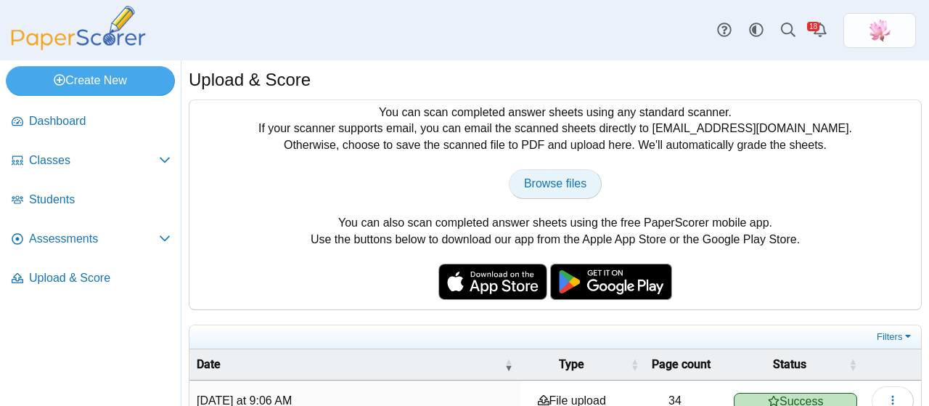
click at [554, 181] on span "Browse files" at bounding box center [555, 183] width 62 height 12
type input "**********"
click at [552, 181] on span "Browse files" at bounding box center [555, 183] width 62 height 12
type input "**********"
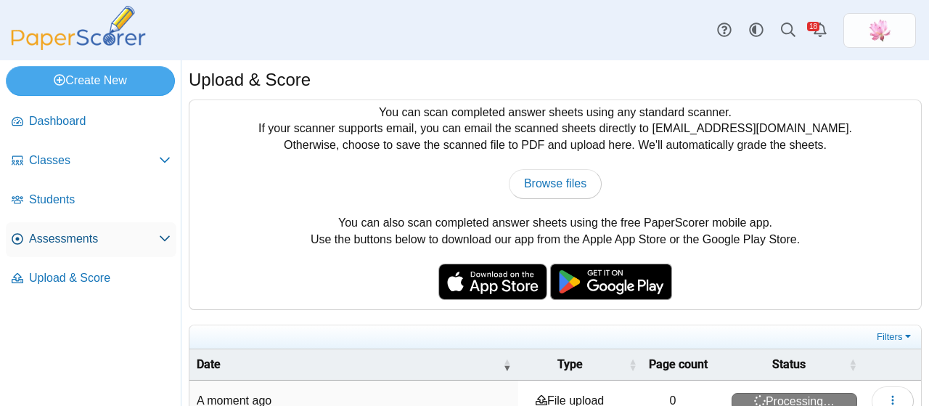
click at [81, 234] on span "Assessments" at bounding box center [94, 239] width 130 height 16
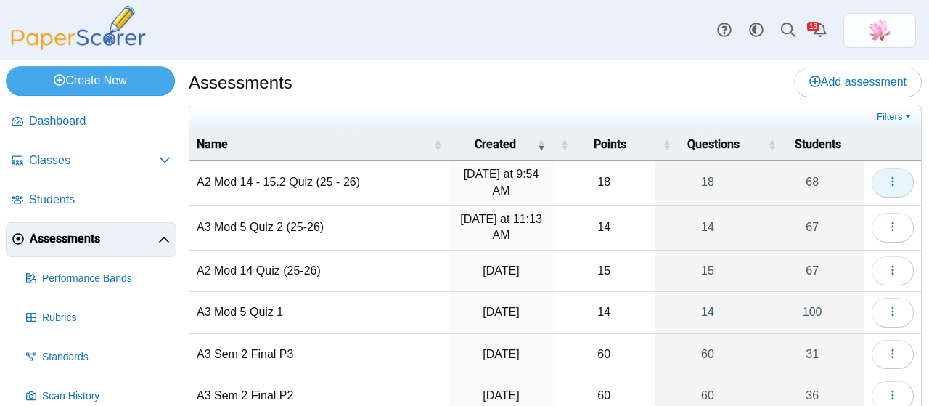
click at [887, 183] on icon "button" at bounding box center [893, 182] width 12 height 12
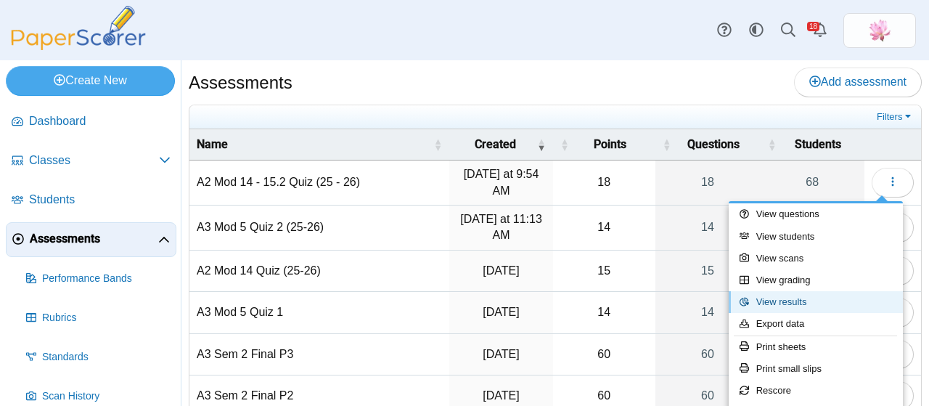
click at [819, 303] on link "View results" at bounding box center [816, 302] width 174 height 22
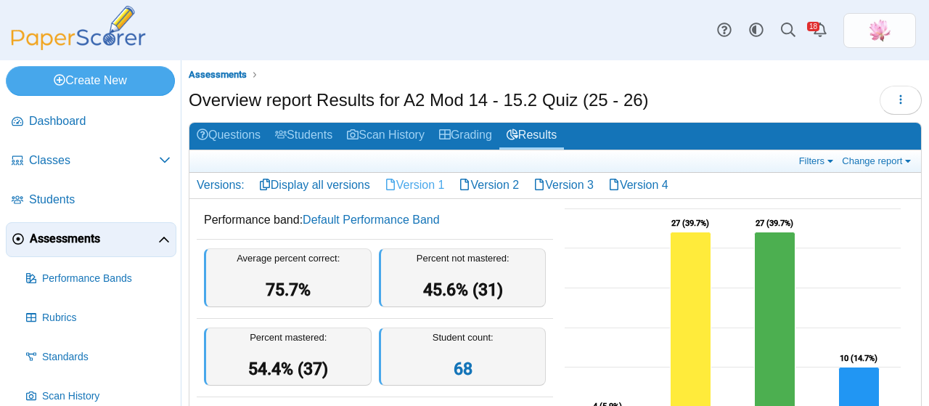
click at [419, 182] on link "Version 1" at bounding box center [414, 185] width 75 height 25
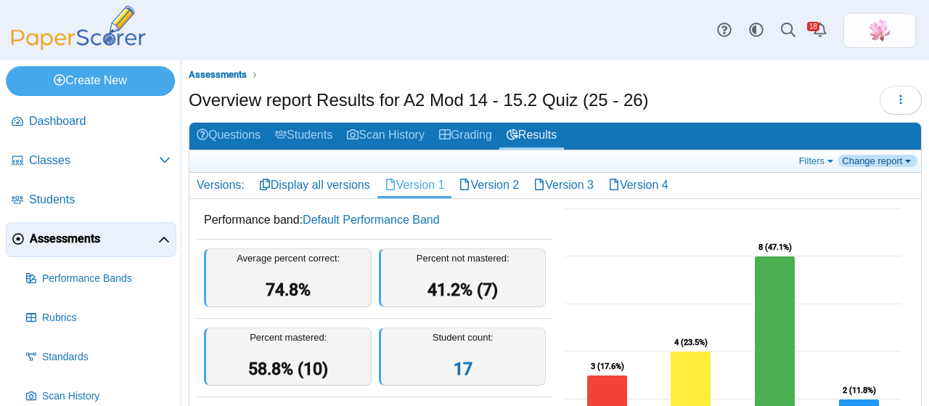
click at [883, 159] on link "Change report" at bounding box center [877, 161] width 79 height 12
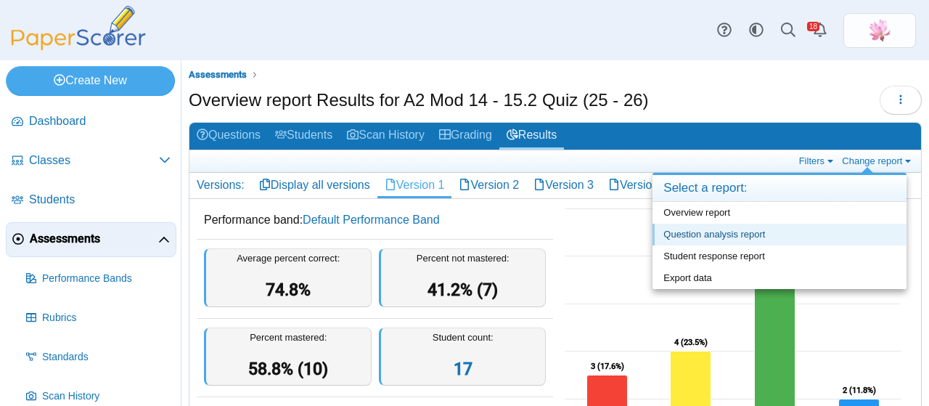
click at [754, 230] on link "Question analysis report" at bounding box center [779, 235] width 254 height 22
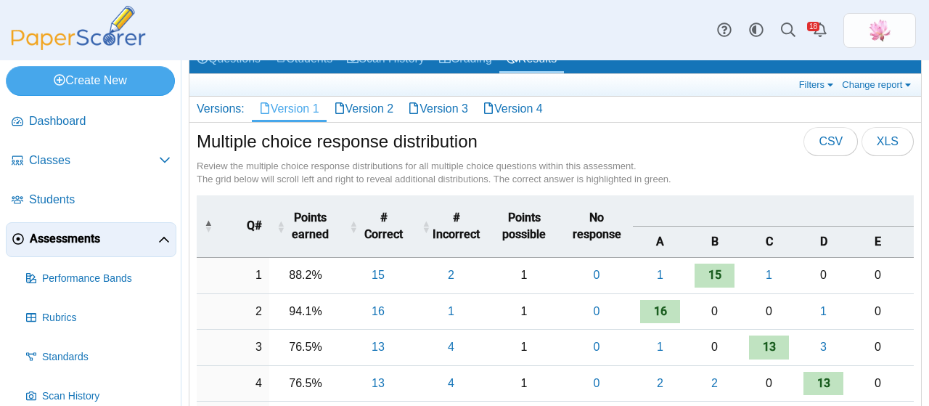
scroll to position [73, 0]
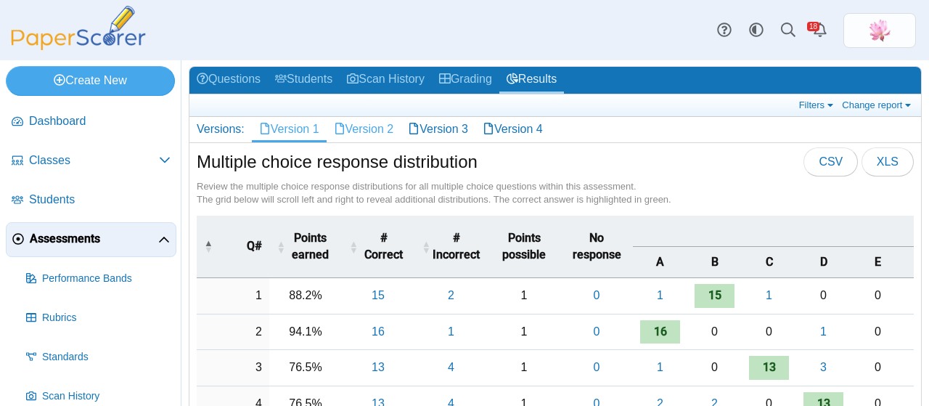
click at [386, 131] on link "Version 2" at bounding box center [364, 129] width 75 height 25
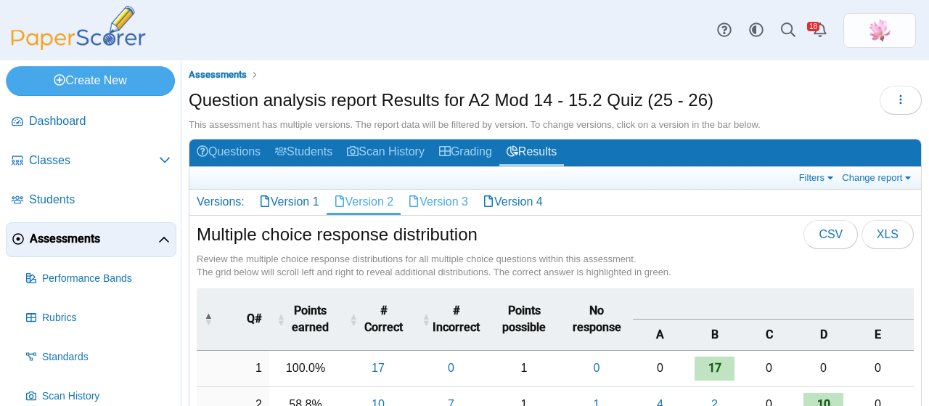
click at [438, 194] on link "Version 3" at bounding box center [438, 201] width 75 height 25
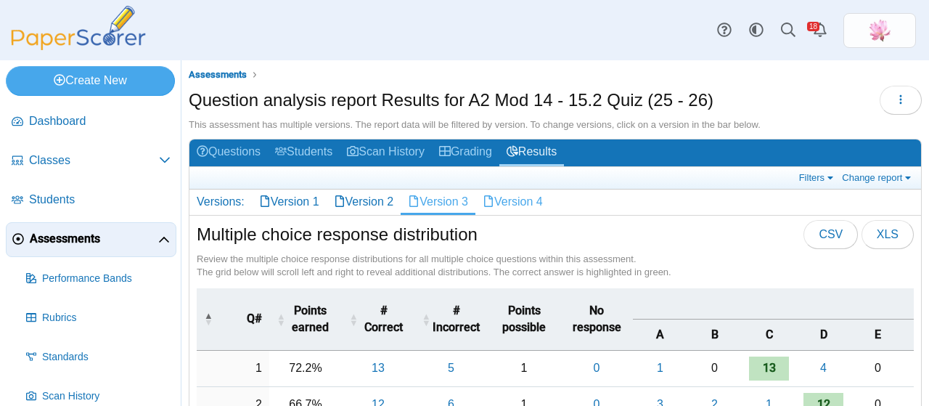
click at [525, 205] on link "Version 4" at bounding box center [512, 201] width 75 height 25
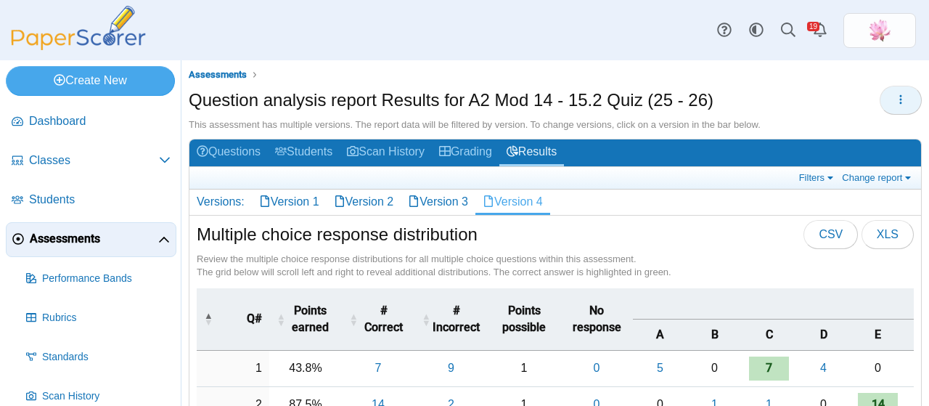
click at [897, 97] on button "button" at bounding box center [901, 100] width 42 height 29
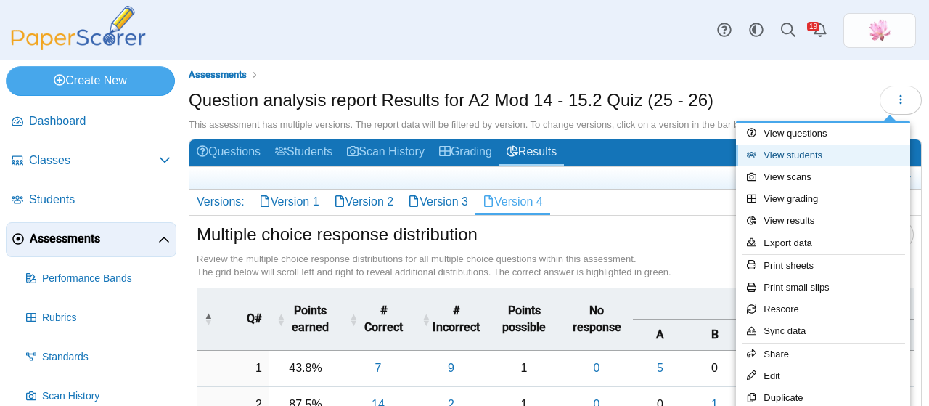
click at [819, 153] on link "View students" at bounding box center [823, 155] width 174 height 22
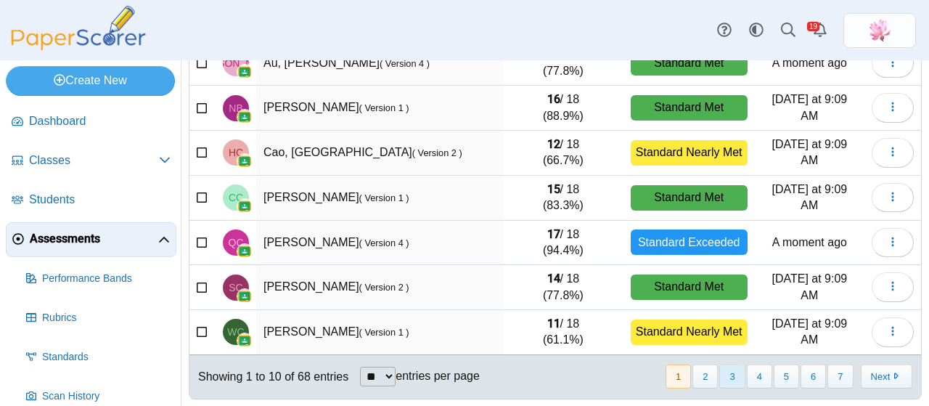
scroll to position [303, 0]
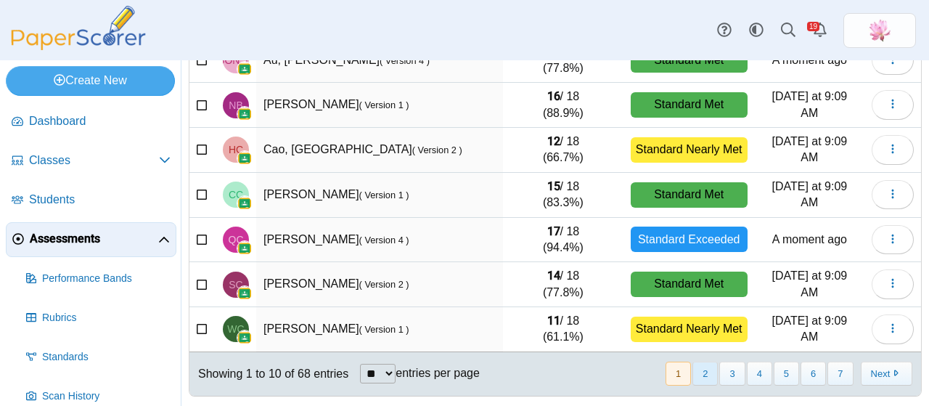
click at [692, 364] on button "2" at bounding box center [704, 373] width 25 height 24
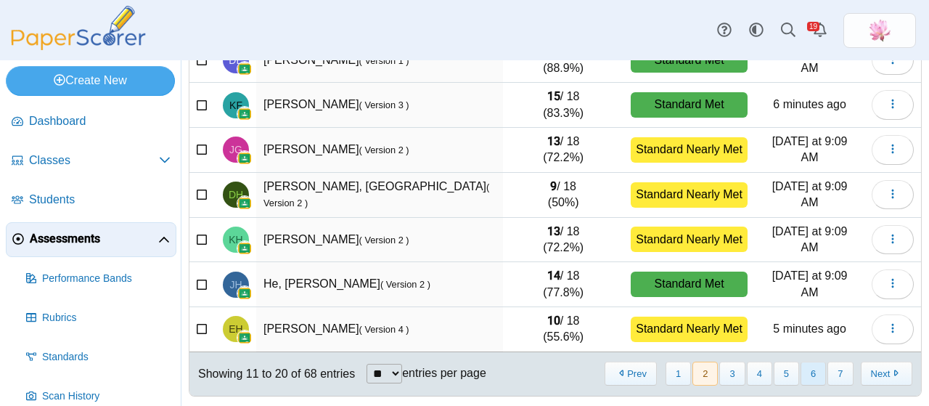
click at [801, 371] on button "6" at bounding box center [812, 373] width 25 height 24
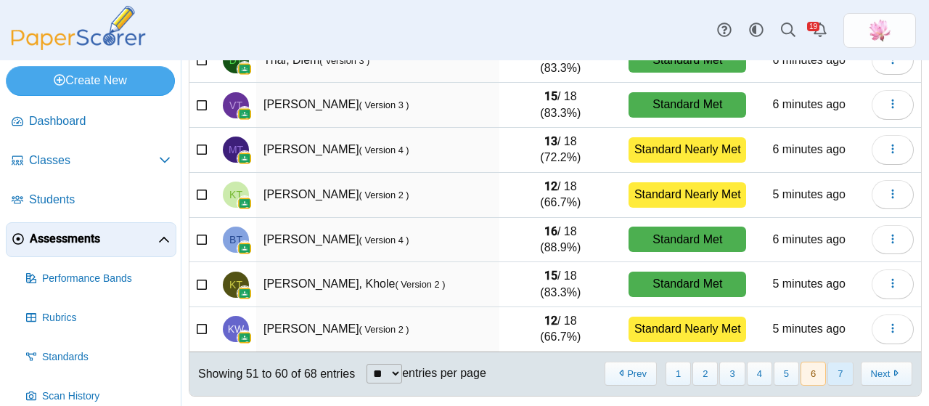
click at [830, 373] on button "7" at bounding box center [839, 373] width 25 height 24
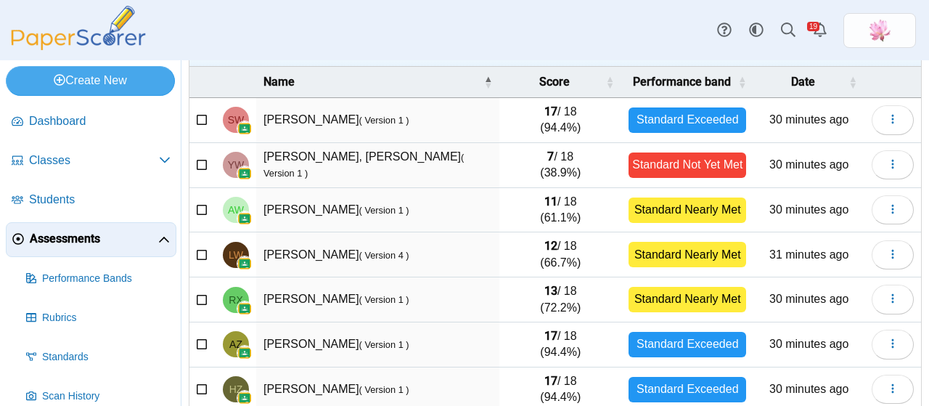
scroll to position [0, 0]
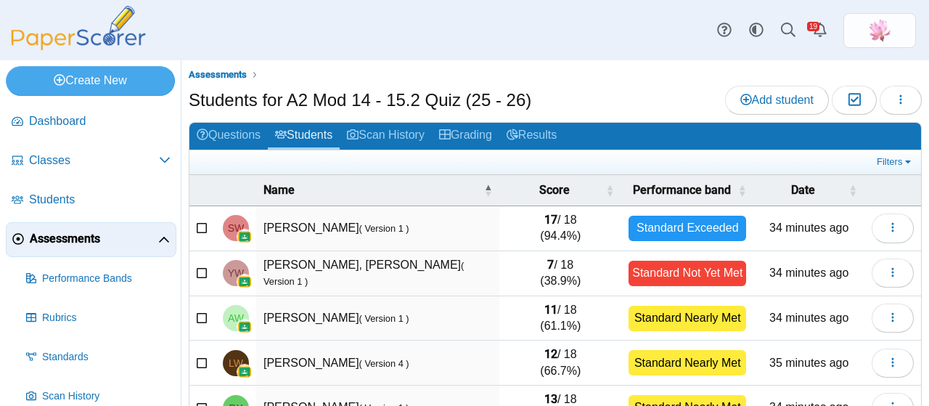
click at [289, 313] on td "[PERSON_NAME] ( Version 1 )" at bounding box center [377, 318] width 243 height 45
